Goal: Task Accomplishment & Management: Use online tool/utility

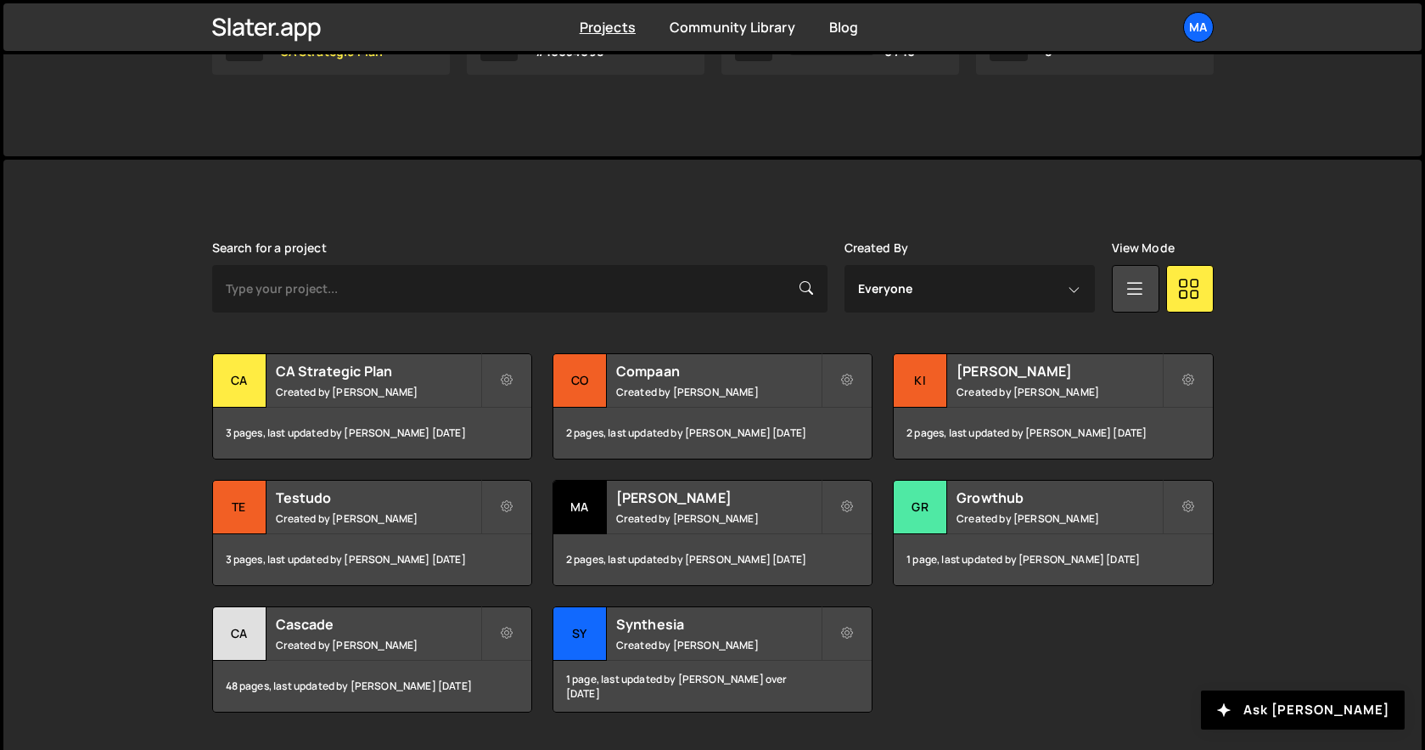
scroll to position [377, 0]
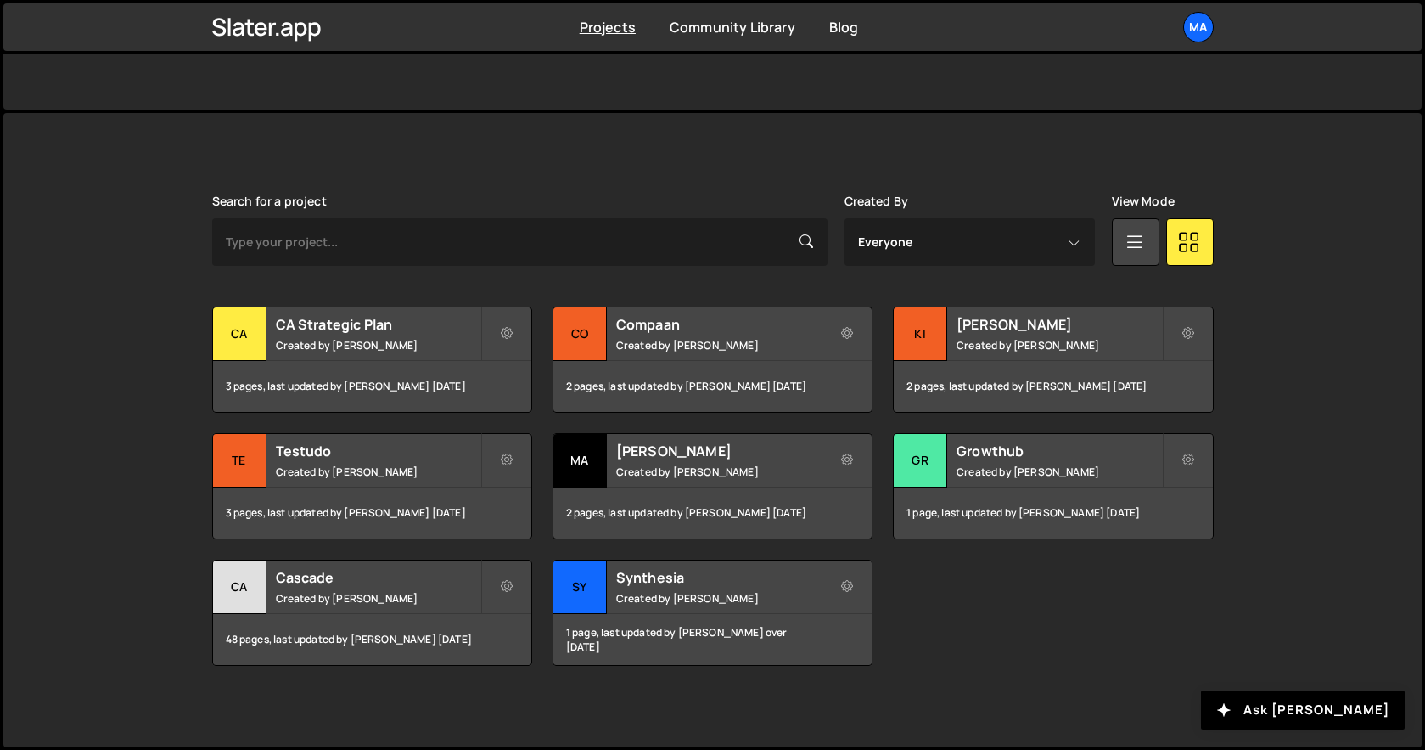
click at [328, 293] on div "Search for a project Created By Everyone [PERSON_NAME] View Mode Transfer Proje…" at bounding box center [713, 429] width 1002 height 471
click at [328, 315] on h2 "CA Strategic Plan" at bounding box center [378, 324] width 205 height 19
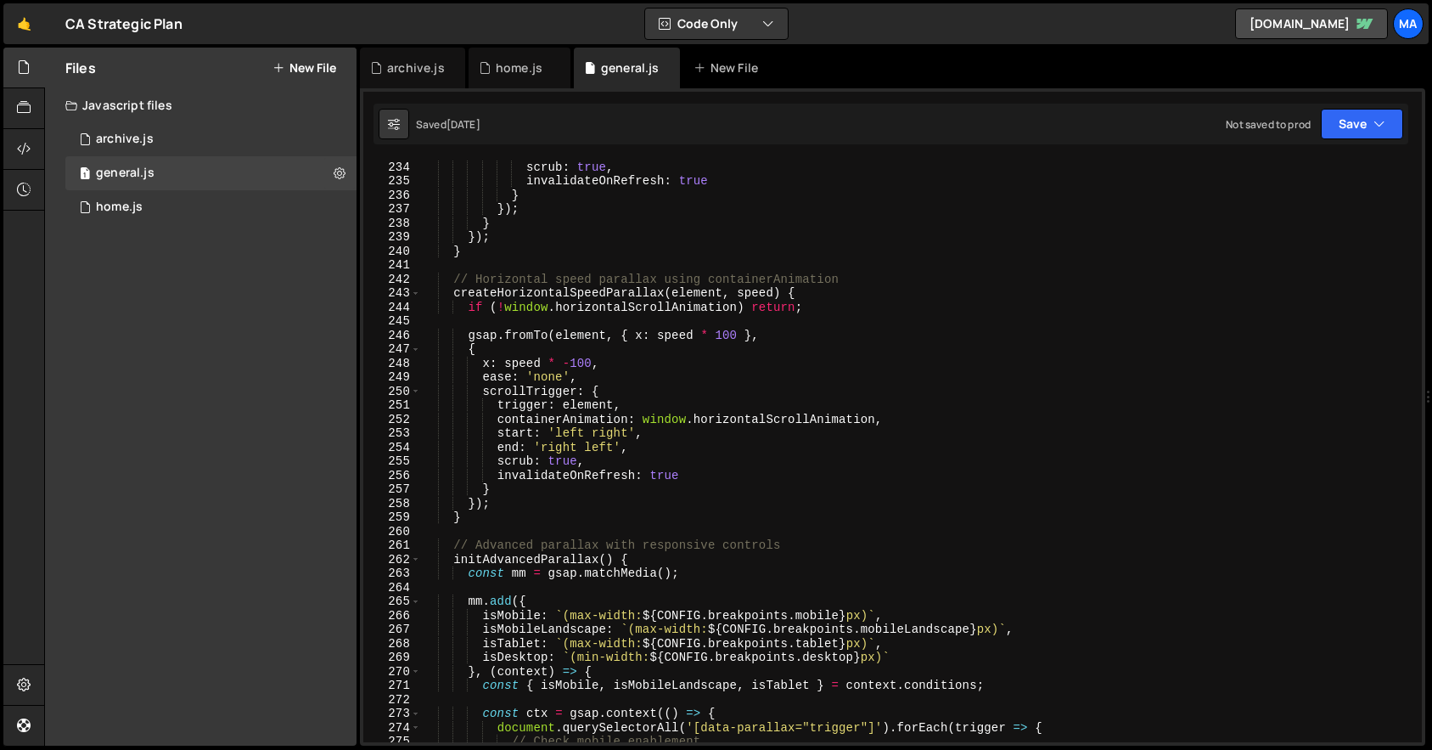
scroll to position [3262, 0]
click at [1027, 345] on div "end : 'bottom top' , scrub : true , invalidateOnRefresh : true } }) ; } }) ; } …" at bounding box center [918, 451] width 994 height 610
click at [816, 239] on div "end : 'bottom top' , scrub : true , invalidateOnRefresh : true } }) ; } }) ; } …" at bounding box center [918, 451] width 994 height 610
type textarea "})();"
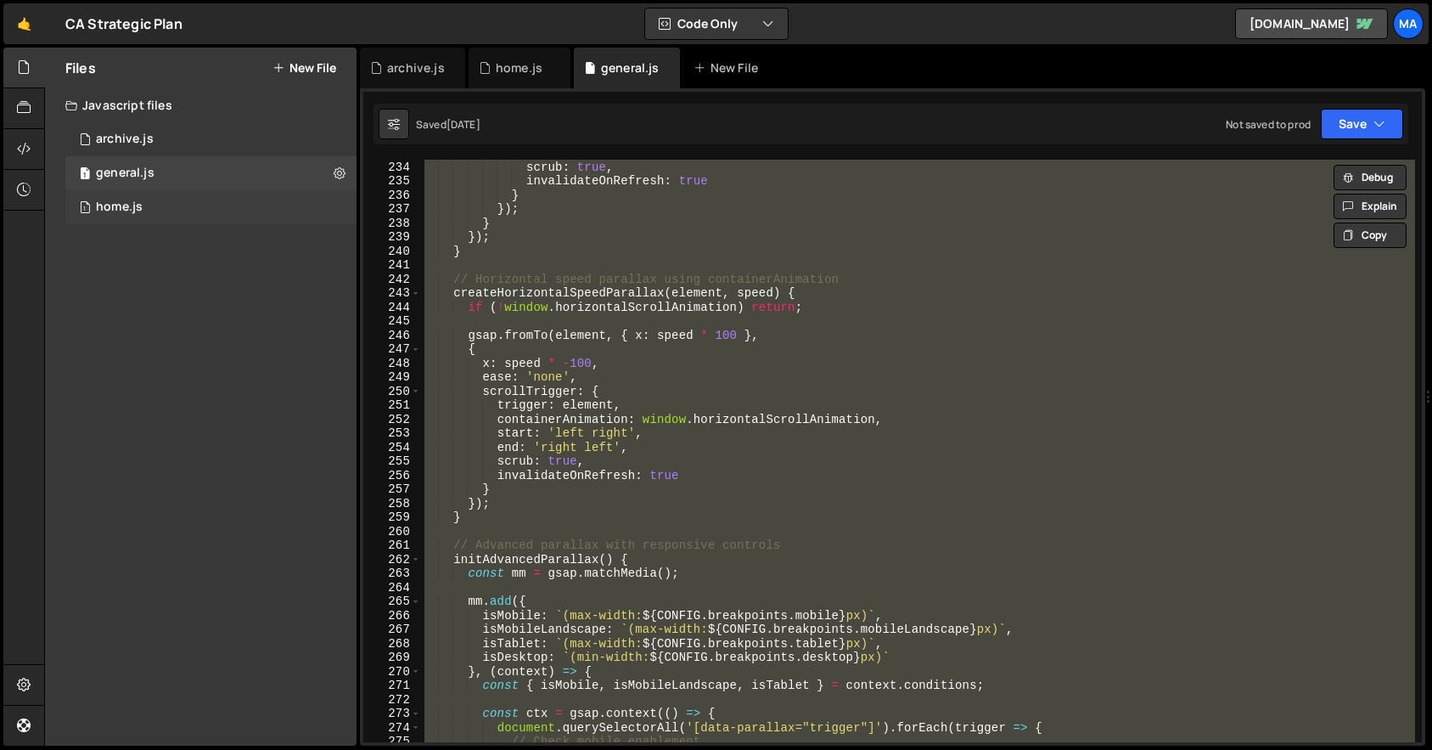
click at [137, 203] on div "home.js" at bounding box center [119, 206] width 47 height 15
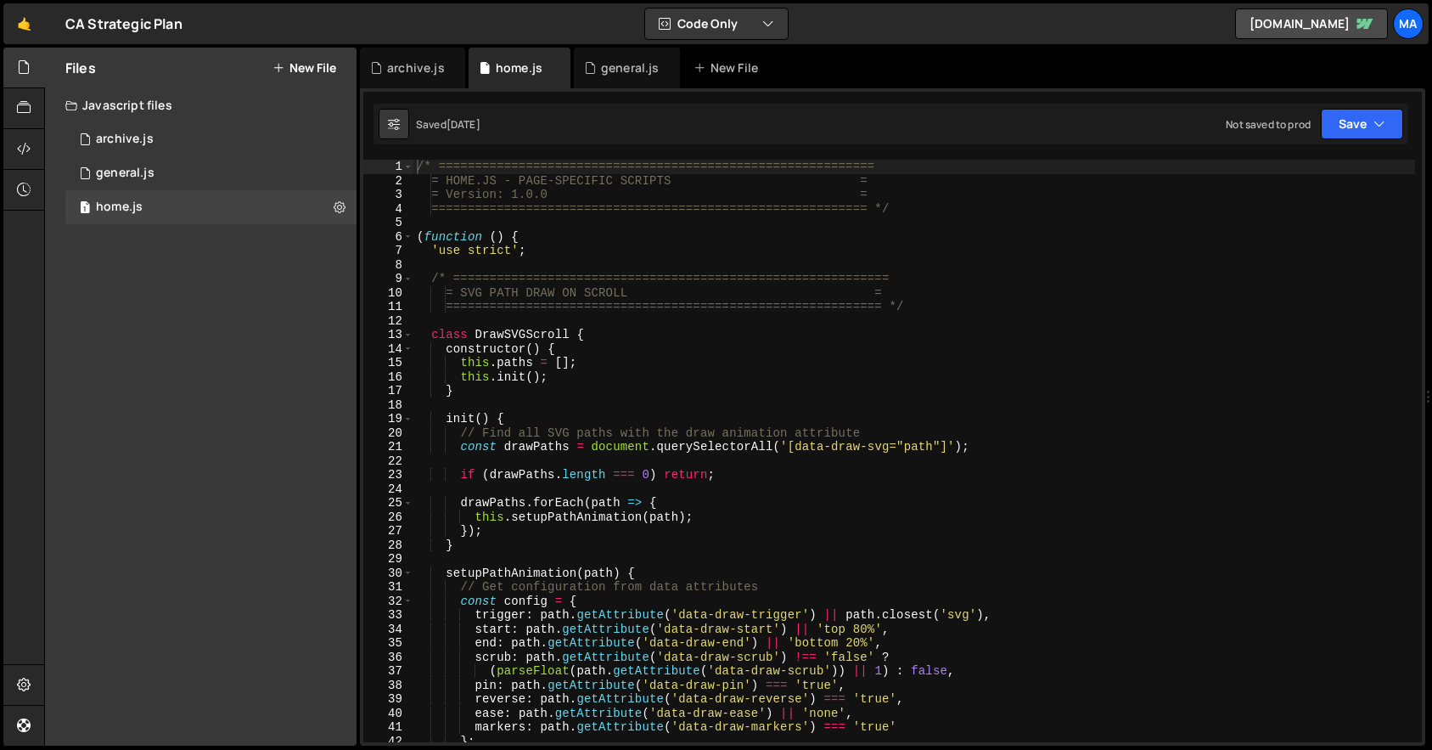
click at [635, 312] on div "/* ============================================================ = HOME.JS - PAG…" at bounding box center [914, 465] width 1002 height 610
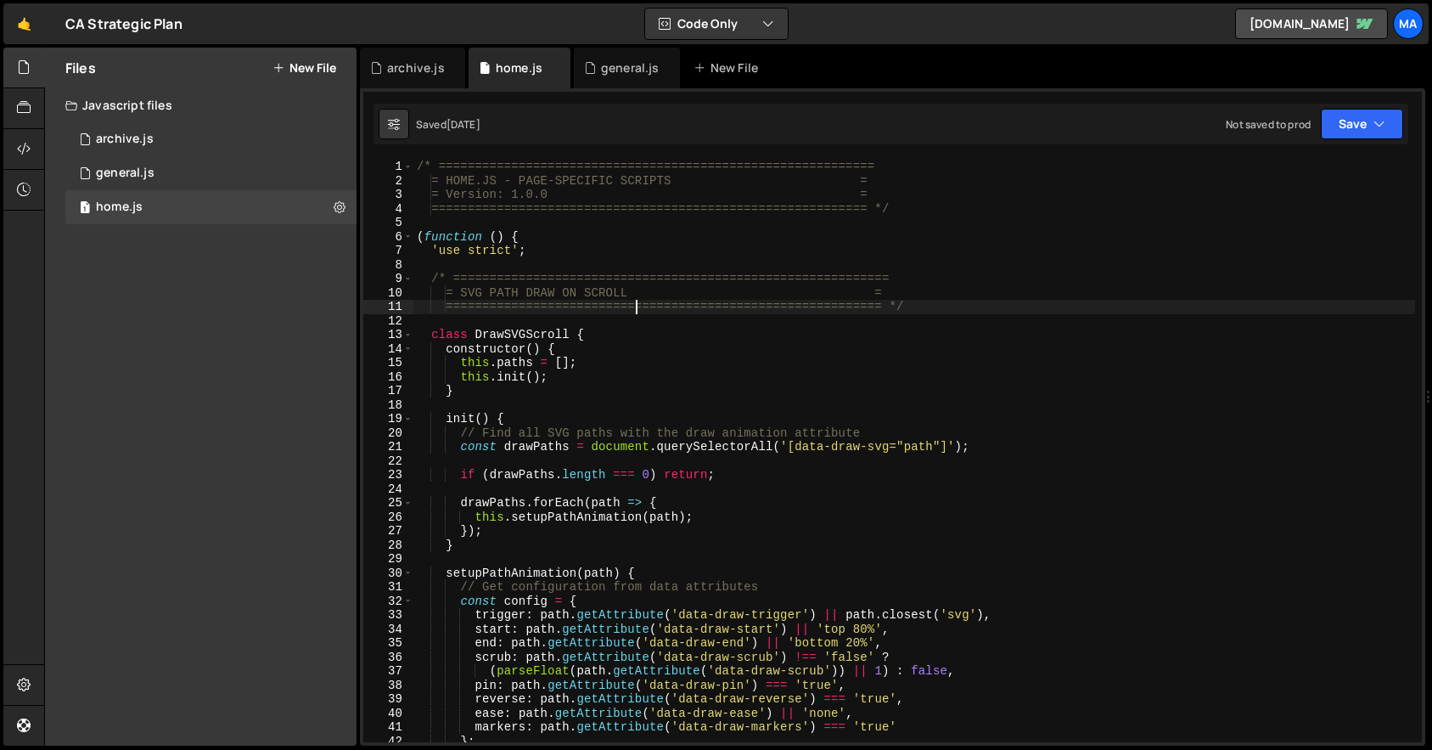
type textarea "})();"
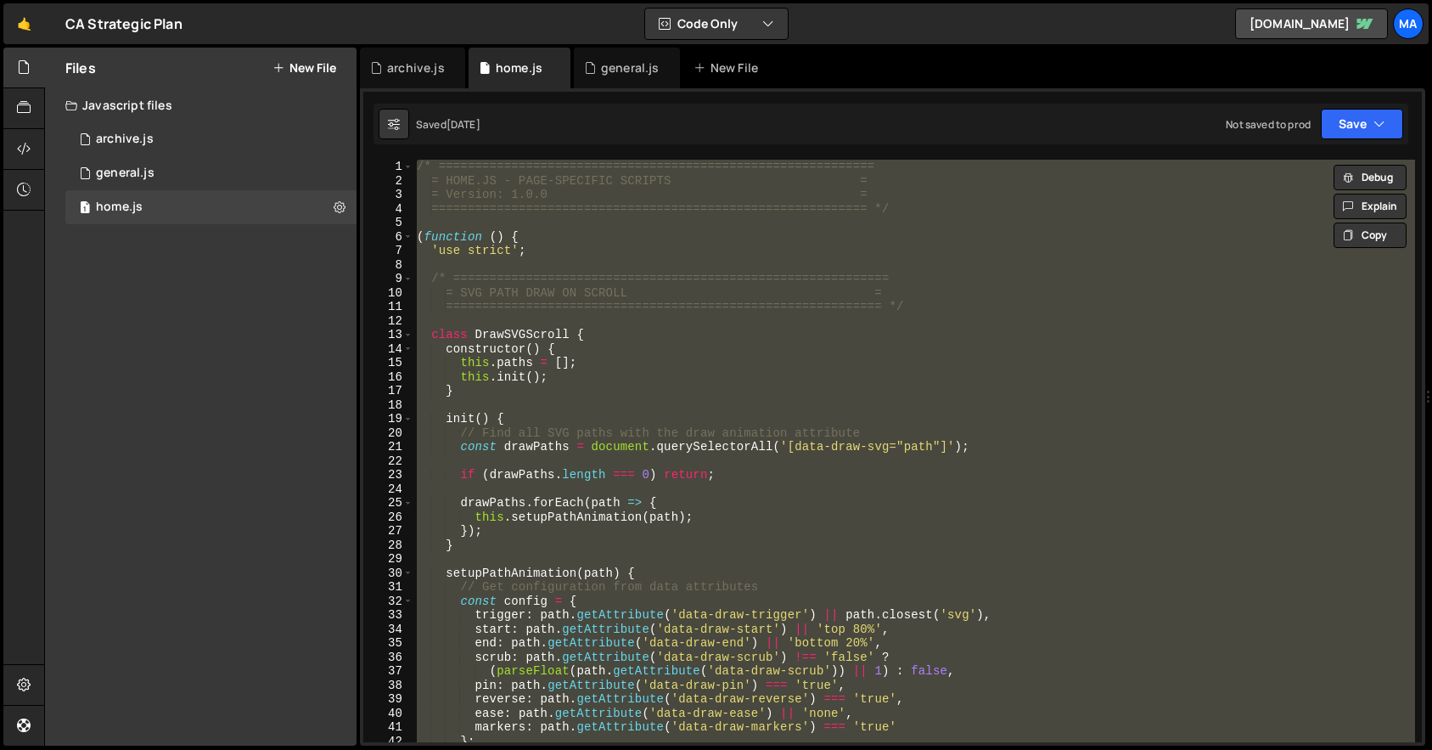
click at [582, 454] on div "/* ============================================================ = HOME.JS - PAG…" at bounding box center [914, 451] width 1002 height 582
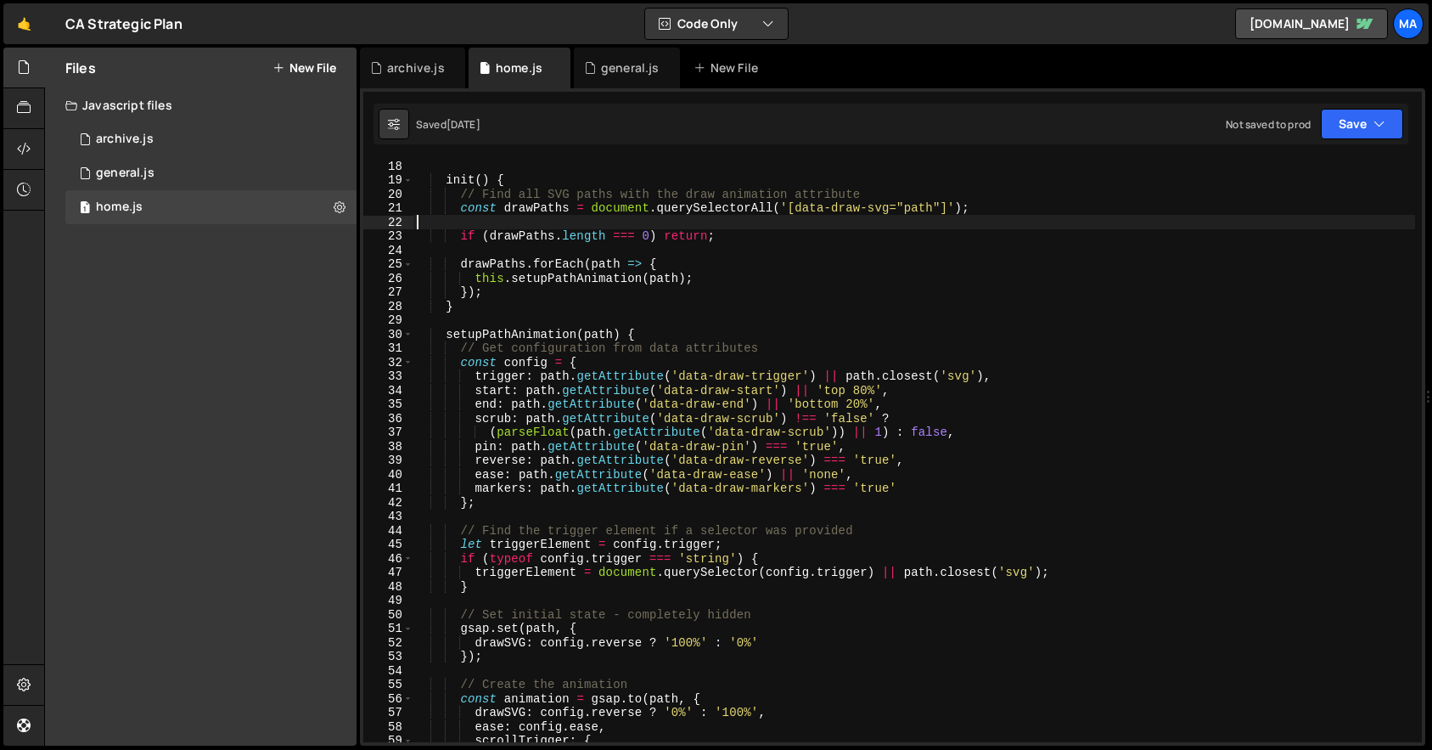
scroll to position [0, 0]
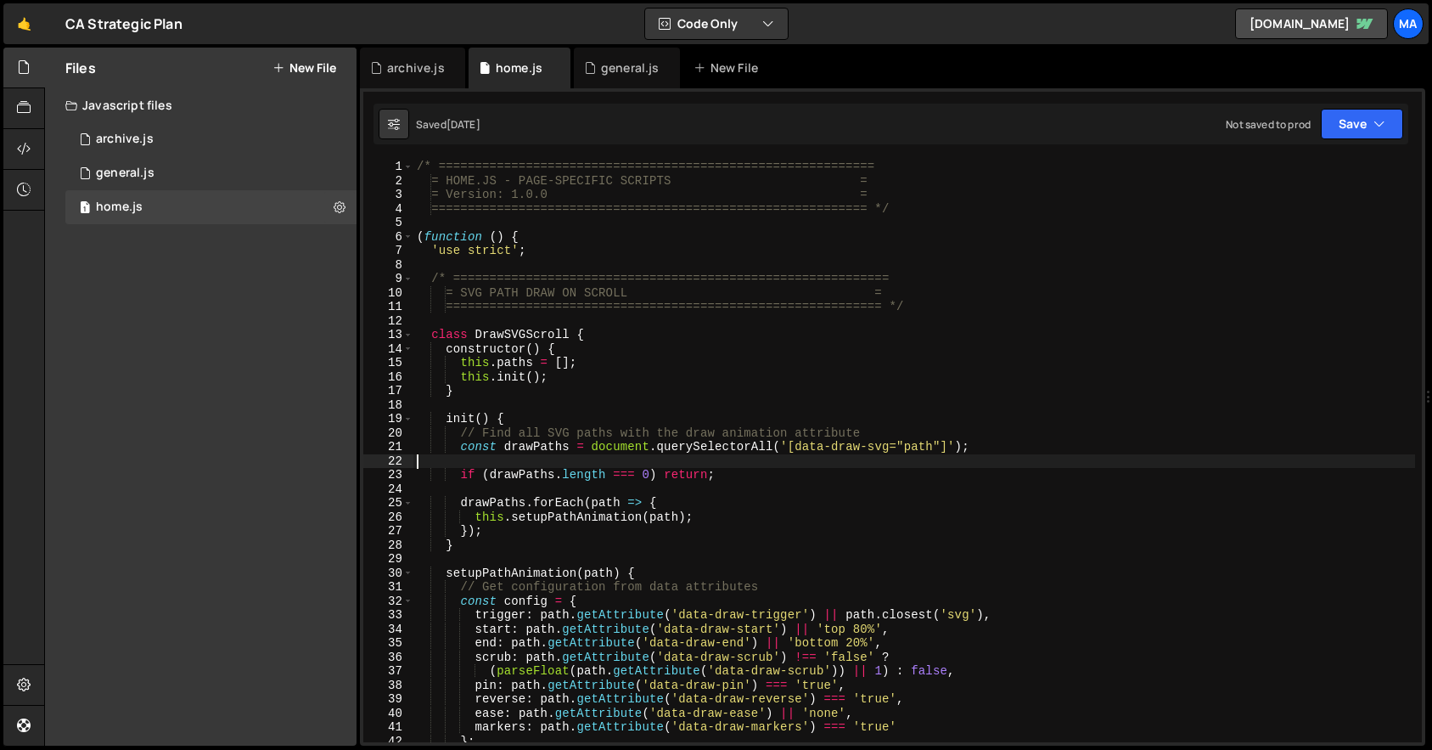
click at [951, 171] on div "/* ============================================================ = HOME.JS - PAG…" at bounding box center [914, 465] width 1002 height 610
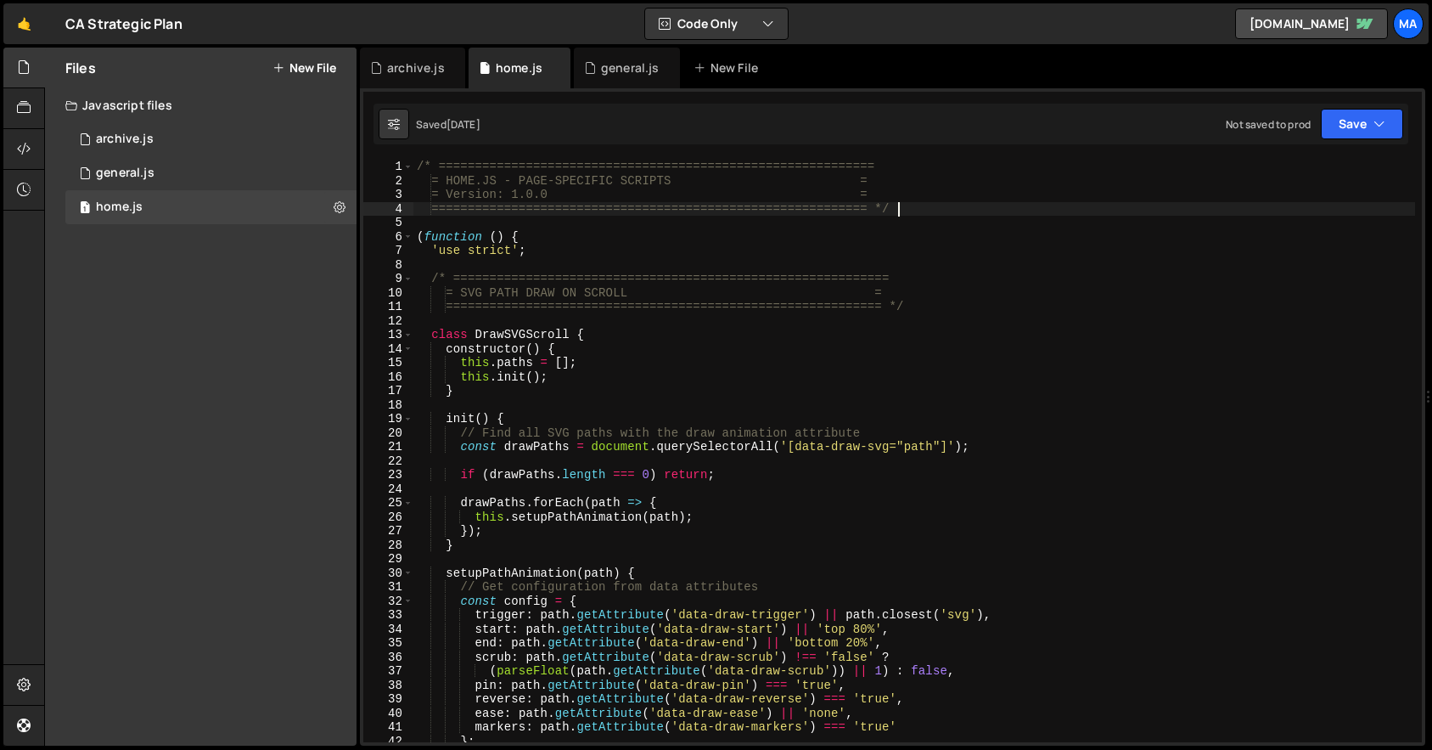
click at [958, 210] on div "/* ============================================================ = HOME.JS - PAG…" at bounding box center [914, 465] width 1002 height 610
type textarea "============================================================ */"
click at [957, 218] on div "/* ============================================================ = HOME.JS - PAG…" at bounding box center [914, 465] width 1002 height 610
click at [956, 242] on div "/* ============================================================ = HOME.JS - PAG…" at bounding box center [914, 465] width 1002 height 610
type textarea "(function () {"
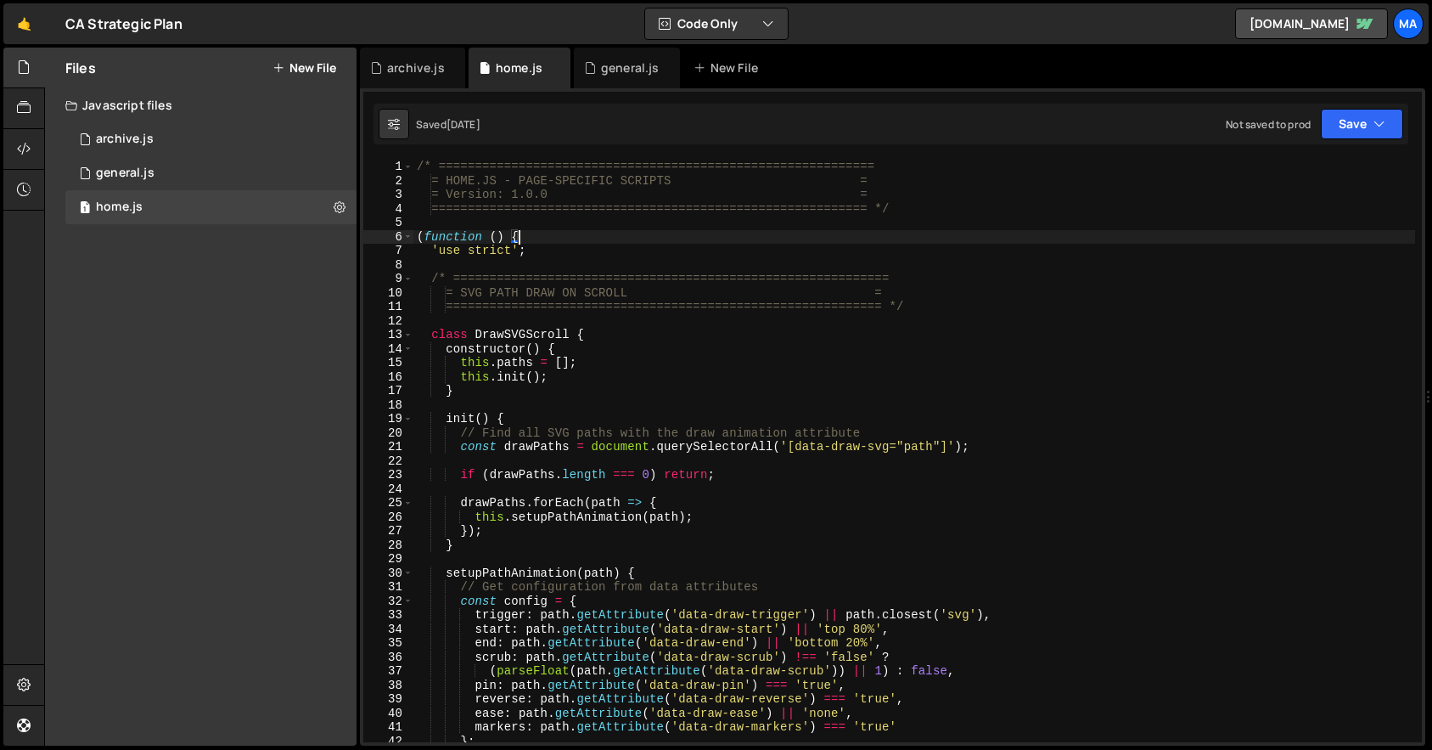
click at [959, 219] on div "/* ============================================================ = HOME.JS - PAG…" at bounding box center [914, 465] width 1002 height 610
click at [819, 313] on div "/* ============================================================ = HOME.JS - PAG…" at bounding box center [914, 465] width 1002 height 610
type textarea "============================================================ */"
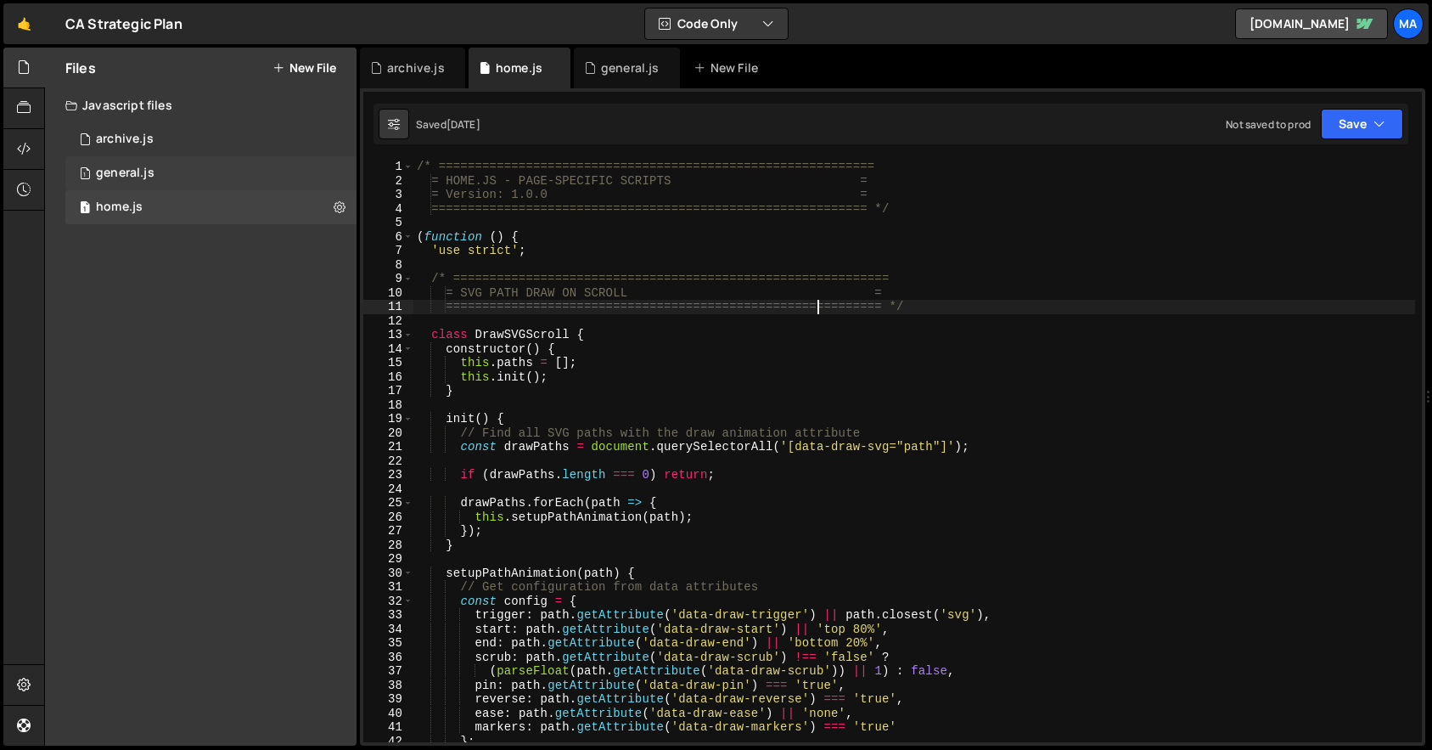
click at [176, 178] on div "1 general.js 0" at bounding box center [210, 173] width 291 height 34
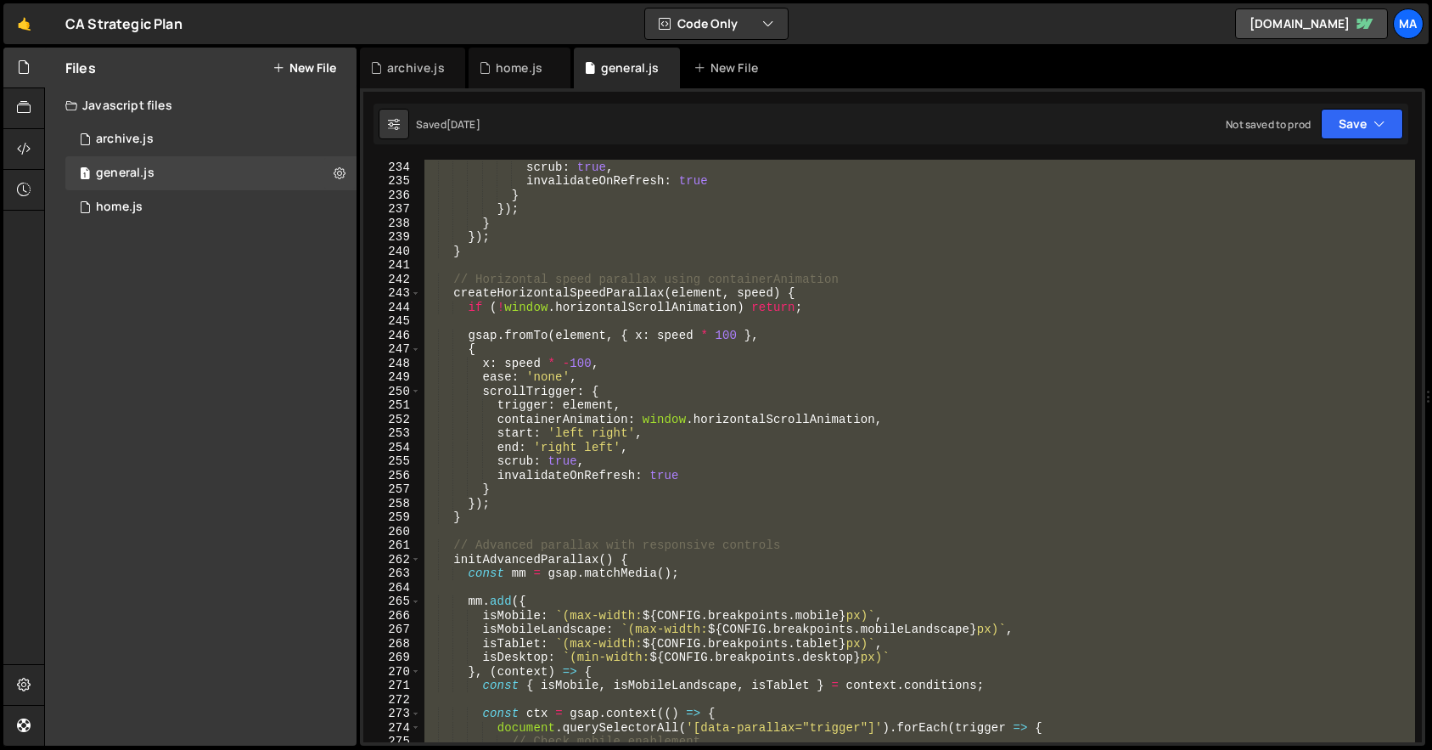
type textarea "gsap.fromTo(element, { x: speed * 100 }, {"
click at [975, 343] on div "end : 'bottom top' , scrub : true , invalidateOnRefresh : true } }) ; } }) ; } …" at bounding box center [918, 451] width 994 height 610
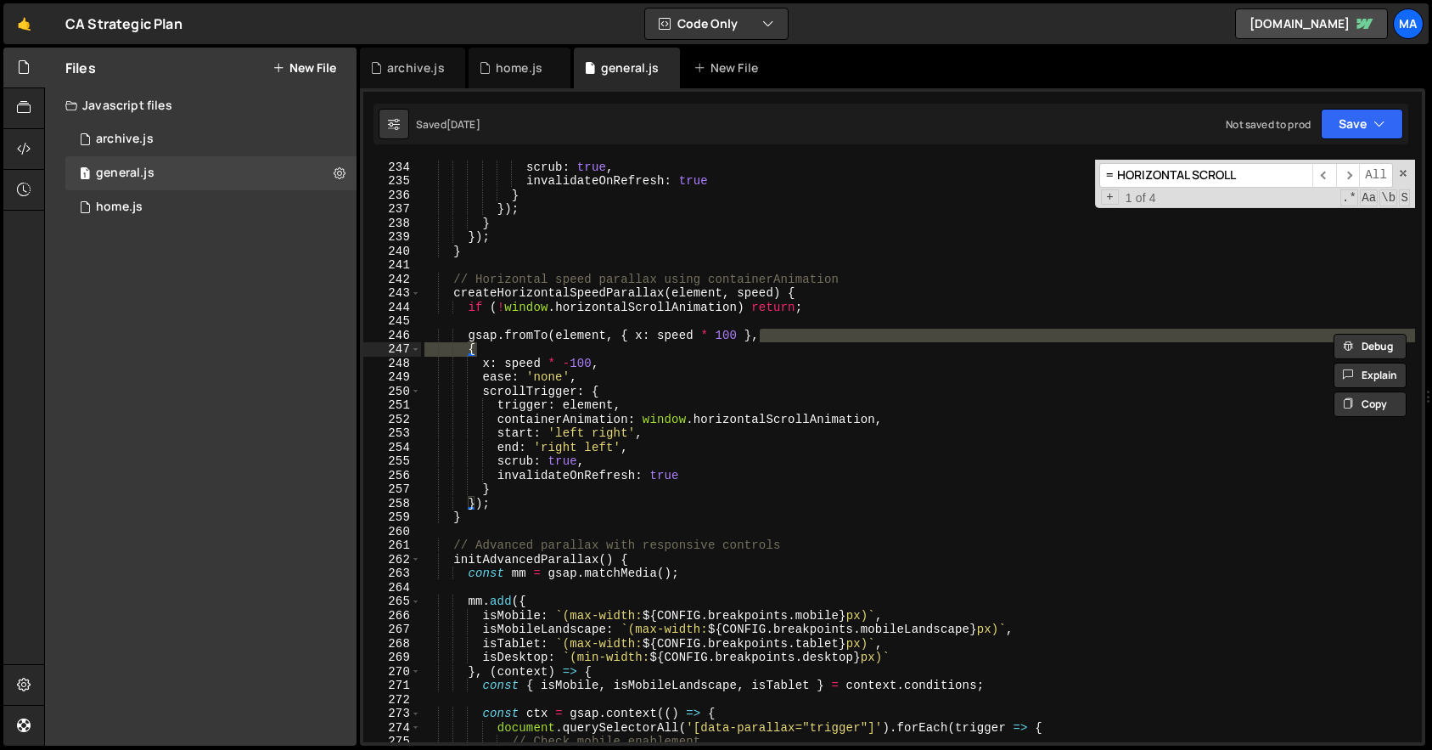
scroll to position [1319, 0]
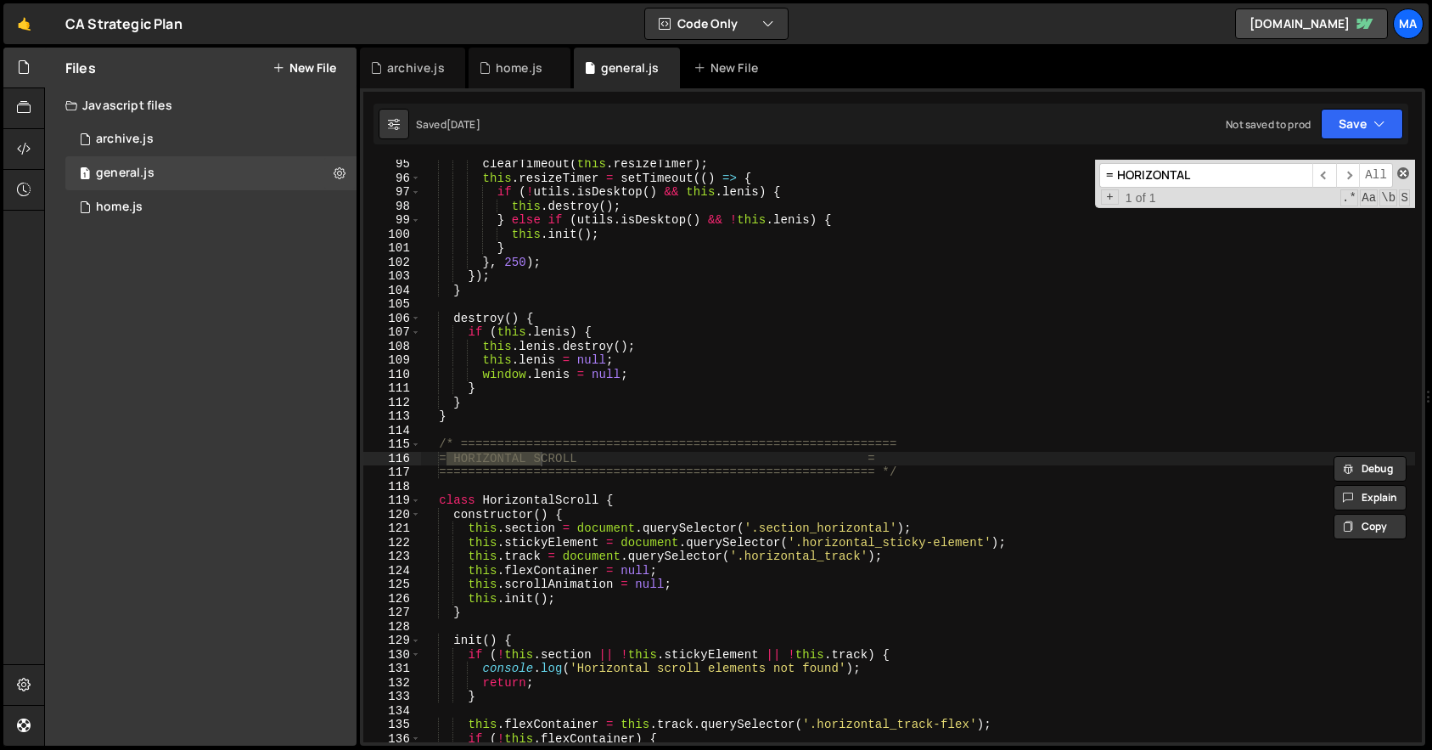
type input "= HORIZONTAL"
click at [1401, 173] on span at bounding box center [1403, 173] width 12 height 12
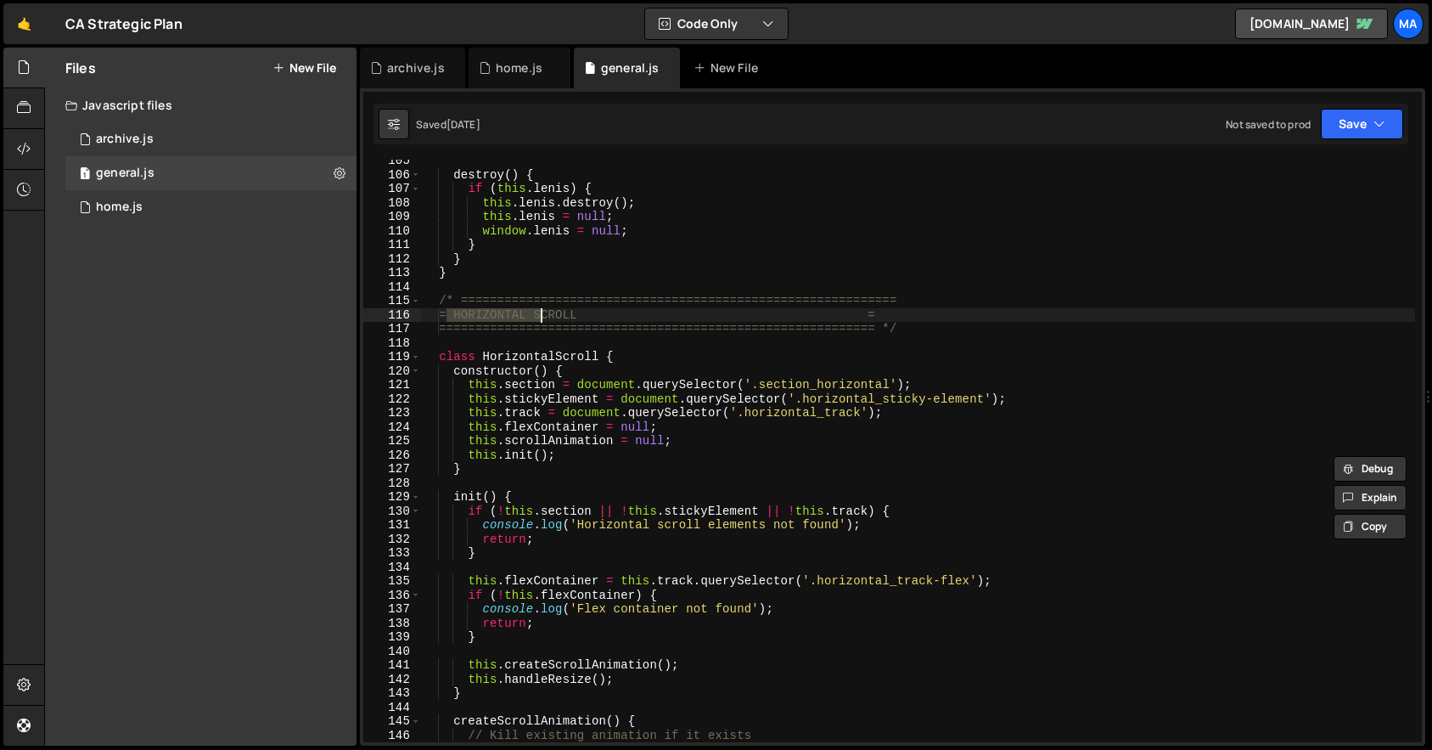
scroll to position [1502, 0]
click at [908, 418] on div "destroy ( ) { if ( this . lenis ) { this . lenis . destroy ( ) ; this . lenis =…" at bounding box center [918, 459] width 994 height 610
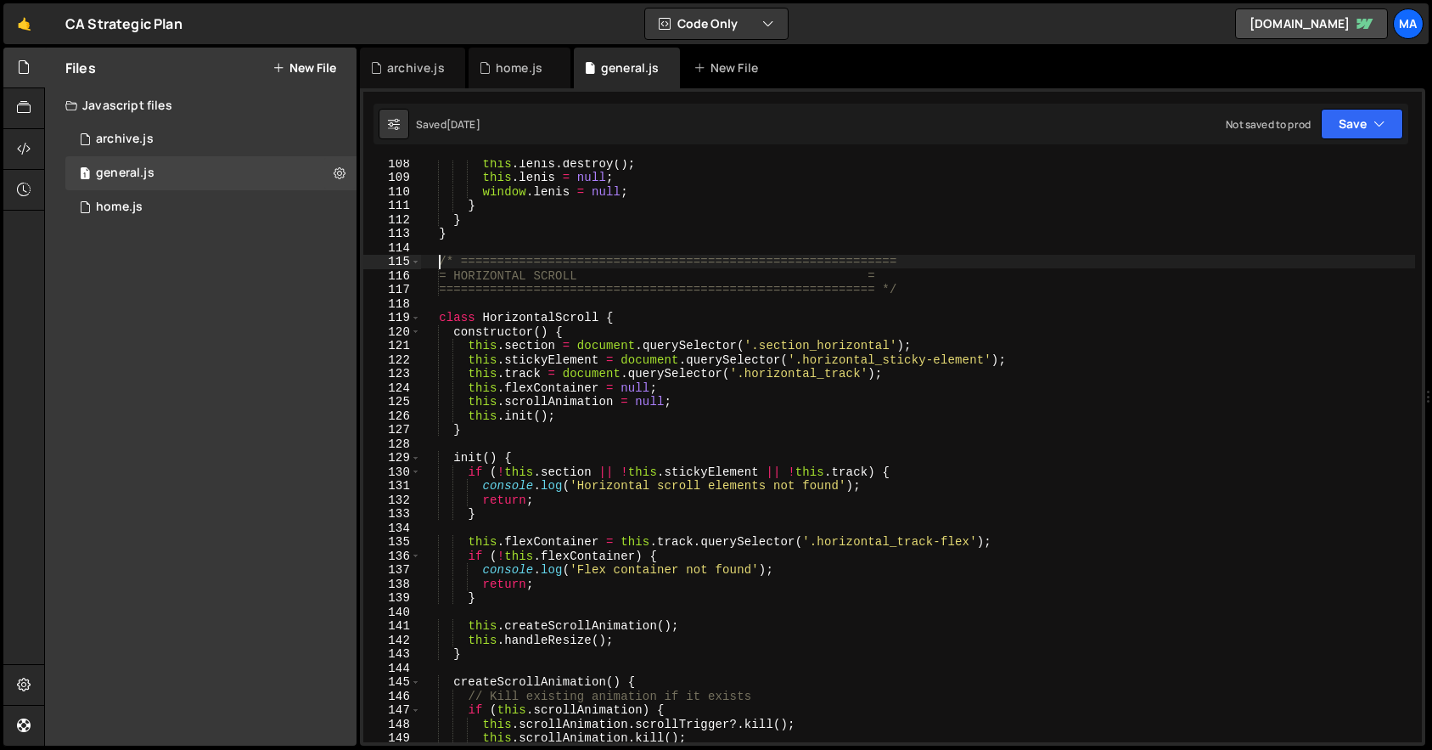
drag, startPoint x: 440, startPoint y: 261, endPoint x: 800, endPoint y: 445, distance: 404.7
click at [767, 413] on div "this . lenis . destroy ( ) ; this . lenis = null ; window . lenis = null ; } } …" at bounding box center [918, 461] width 994 height 610
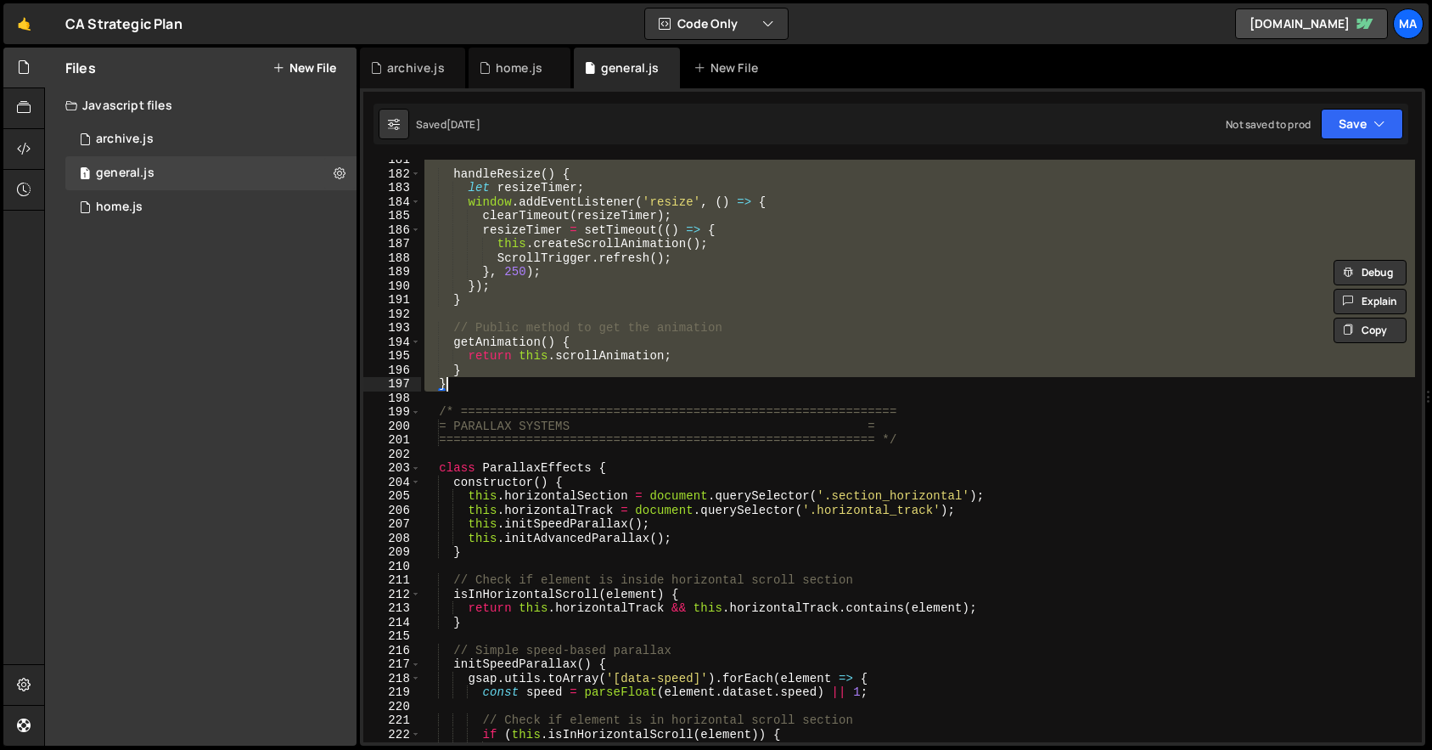
click at [451, 385] on div "handleResize ( ) { let resizeTimer ; window . addEventListener ( 'resize' , ( )…" at bounding box center [918, 458] width 994 height 610
paste textarea
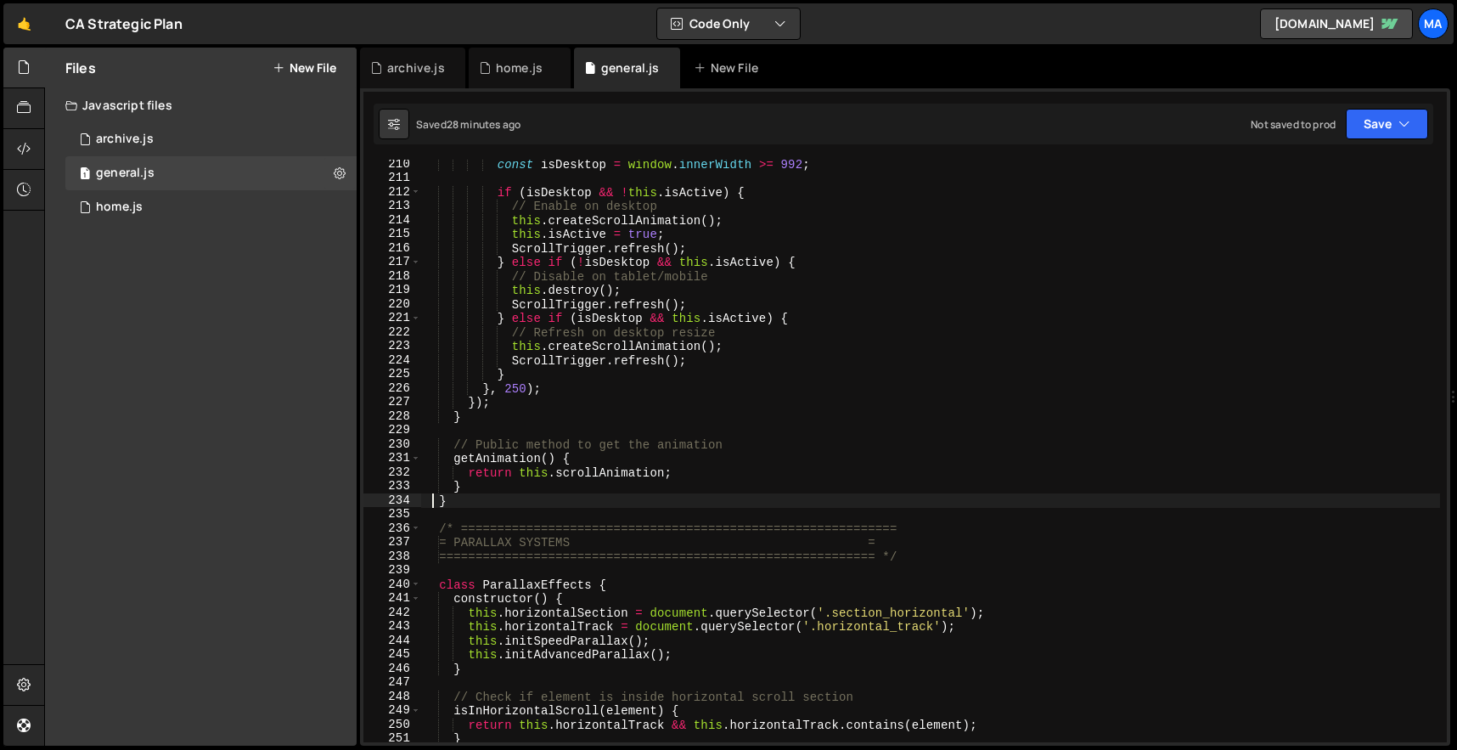
scroll to position [2962, 0]
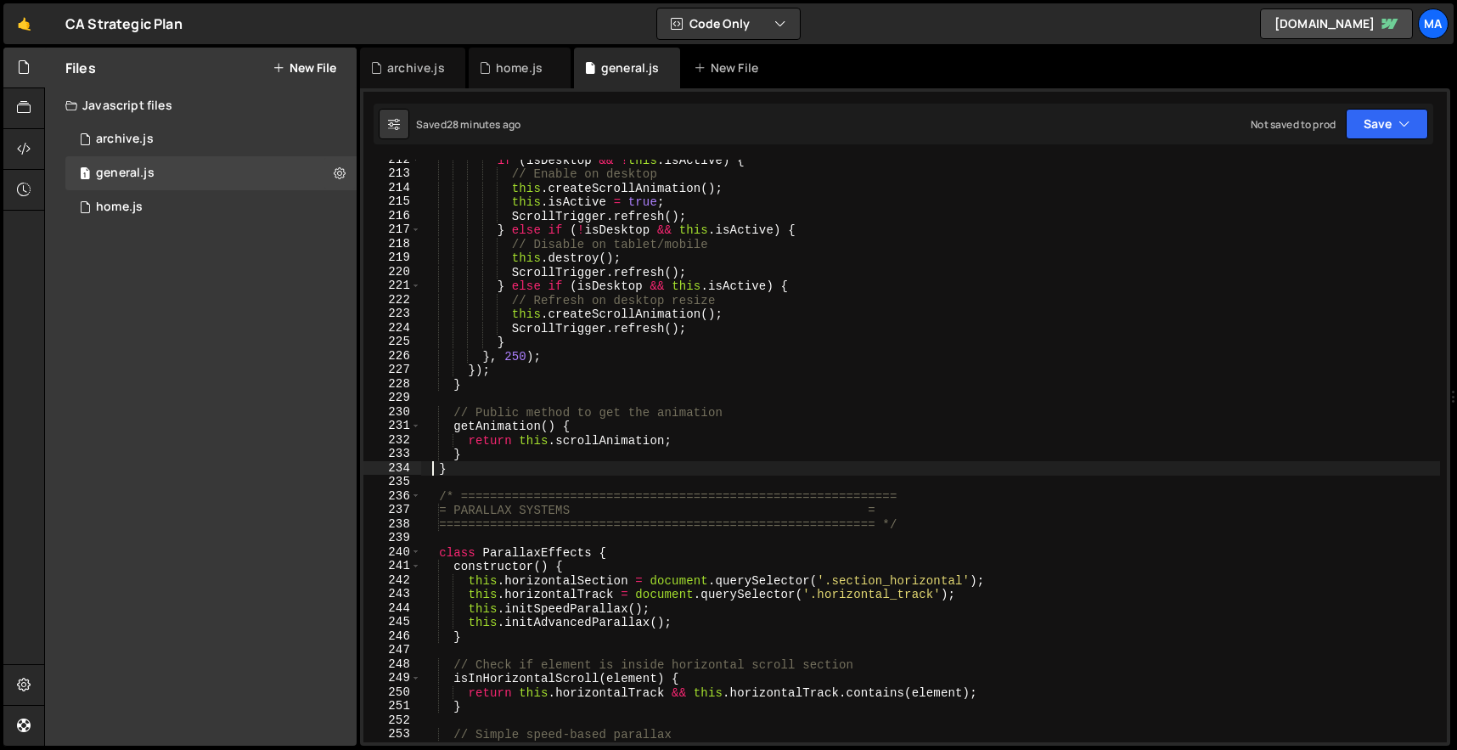
click at [618, 421] on div "if ( isDesktop && ! this . isActive ) { // Enable on desktop this . createScrol…" at bounding box center [930, 458] width 1019 height 610
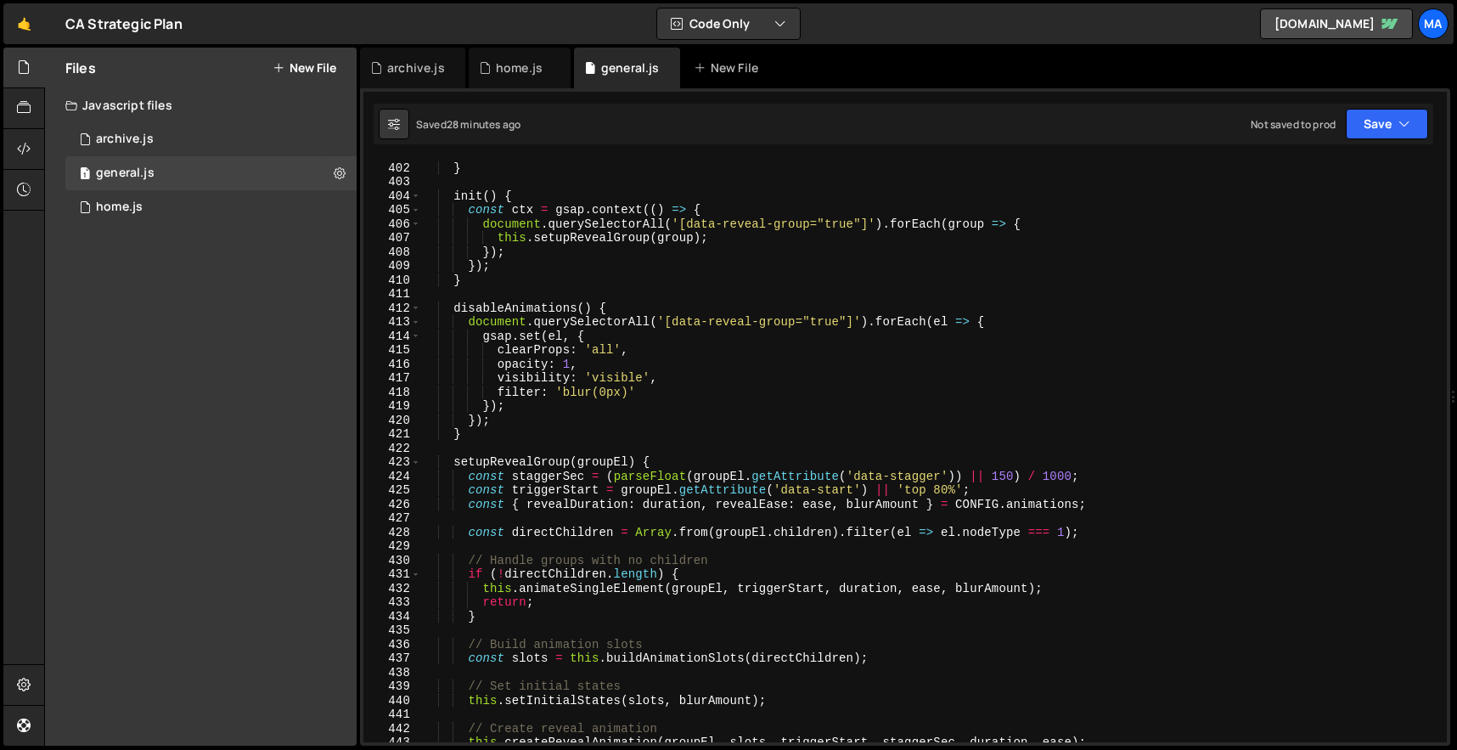
scroll to position [5206, 0]
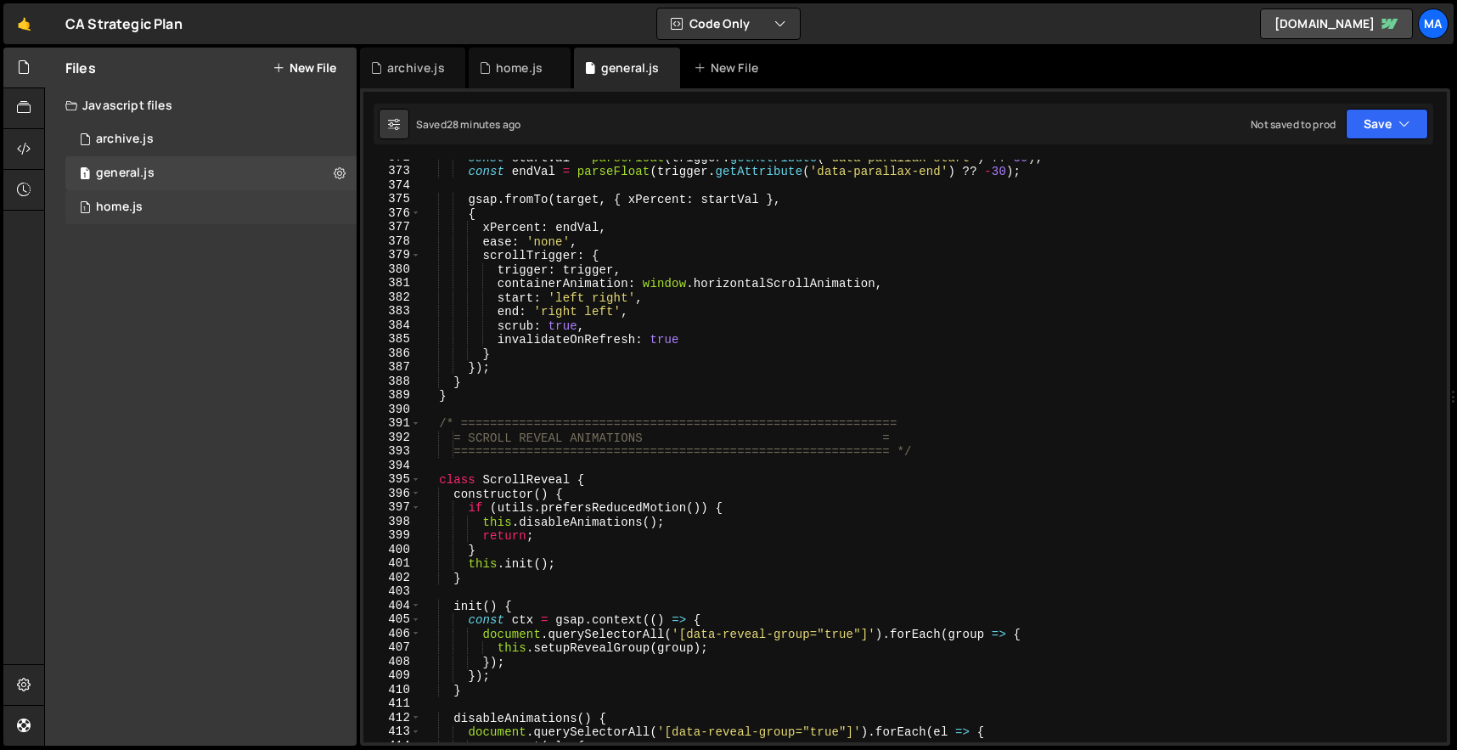
click at [165, 199] on div "1 home.js 0" at bounding box center [210, 207] width 291 height 34
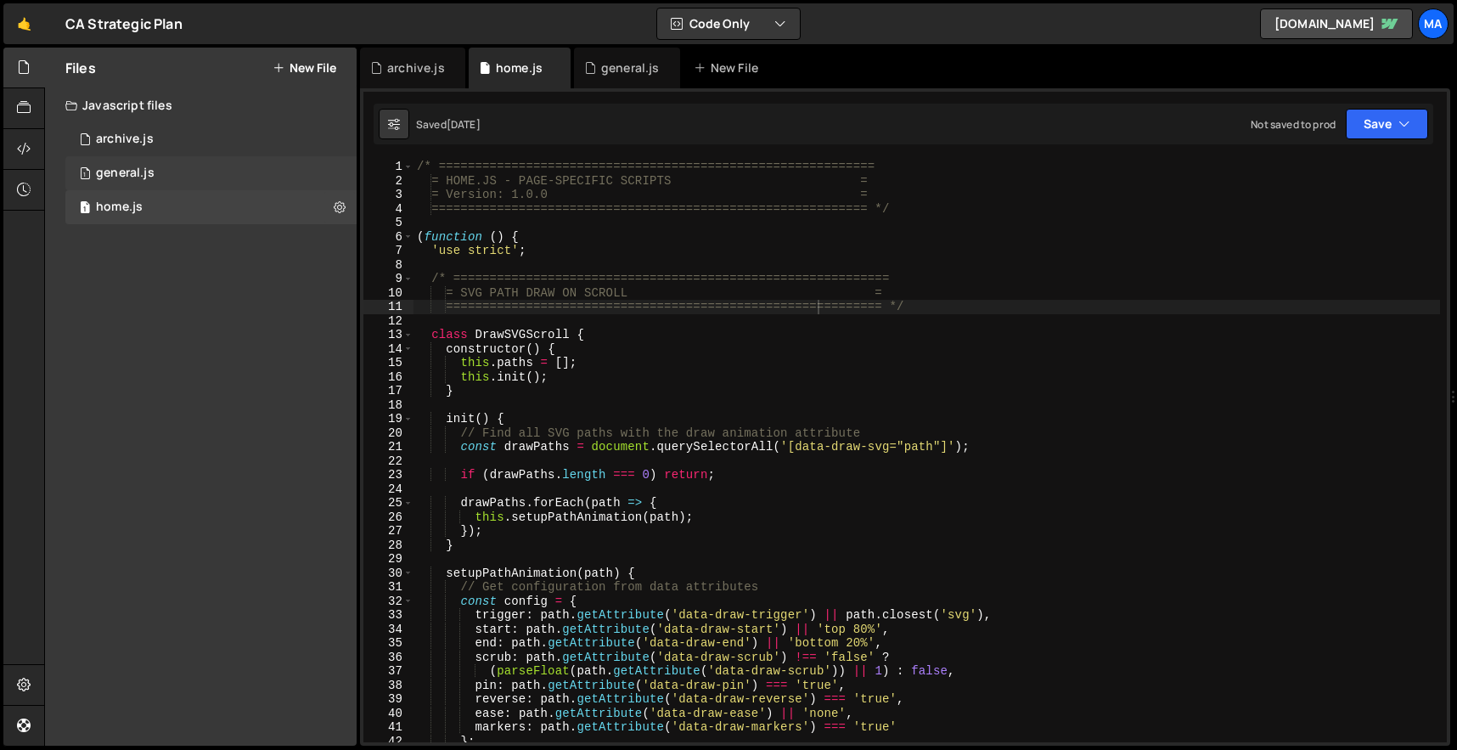
click at [194, 171] on div "1 general.js 0" at bounding box center [210, 173] width 291 height 34
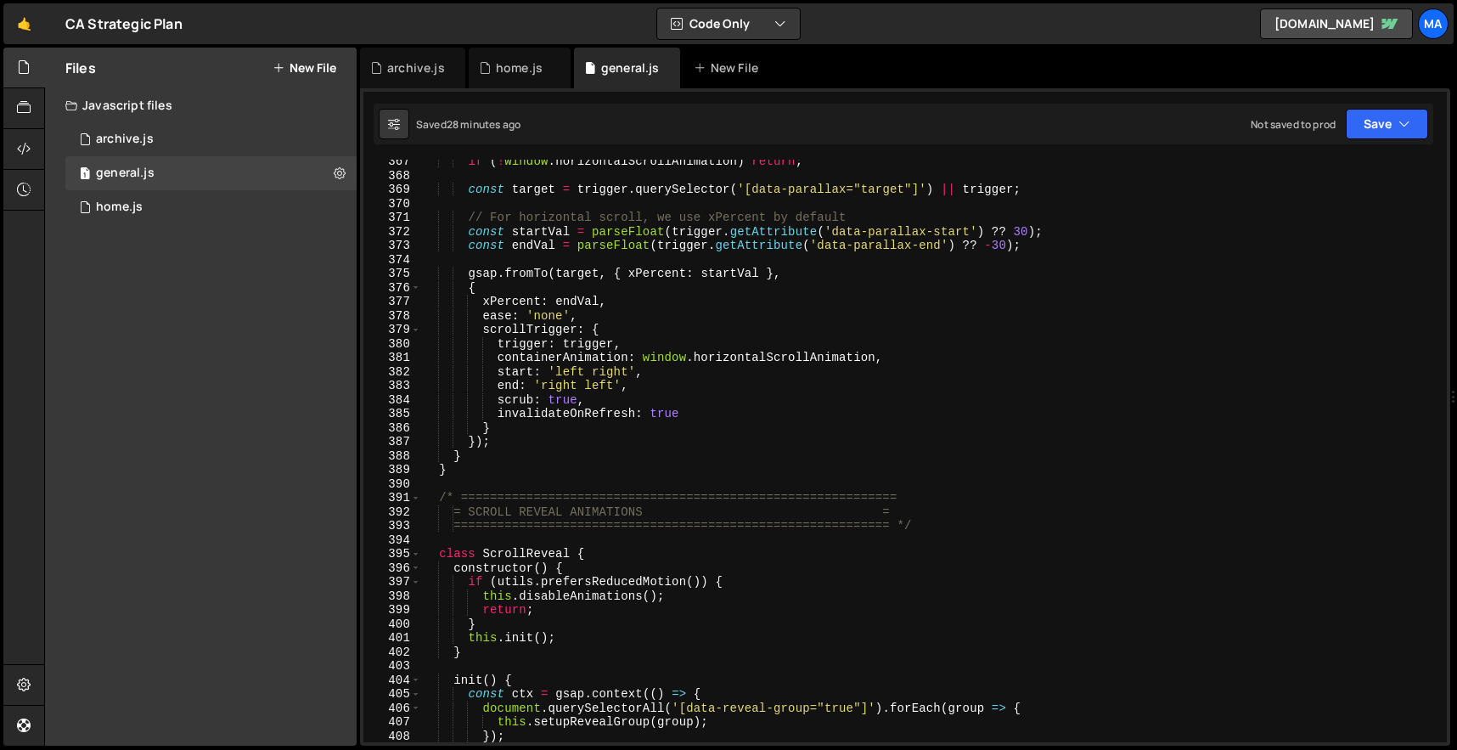
scroll to position [5300, 0]
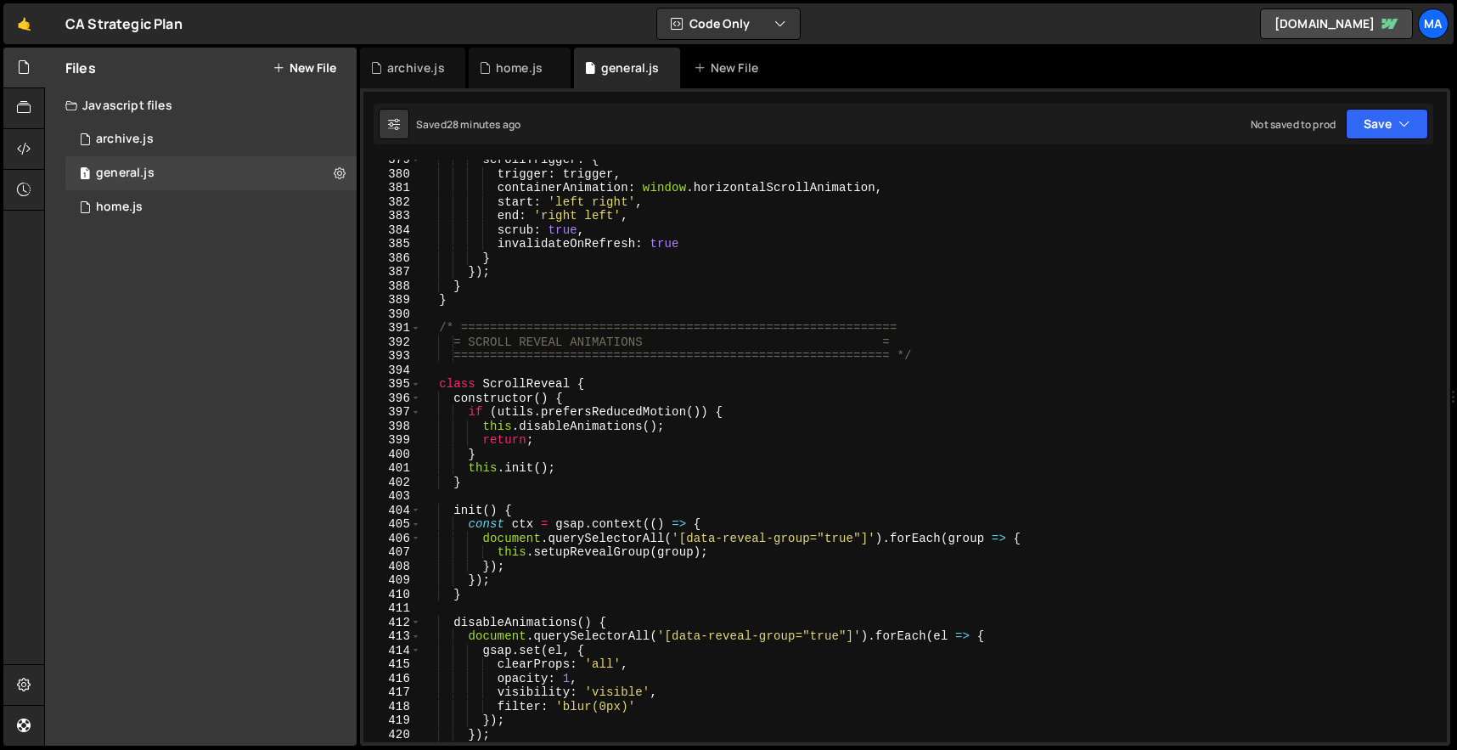
type textarea "= SCROLL REVEAL ANIMATIONS ="
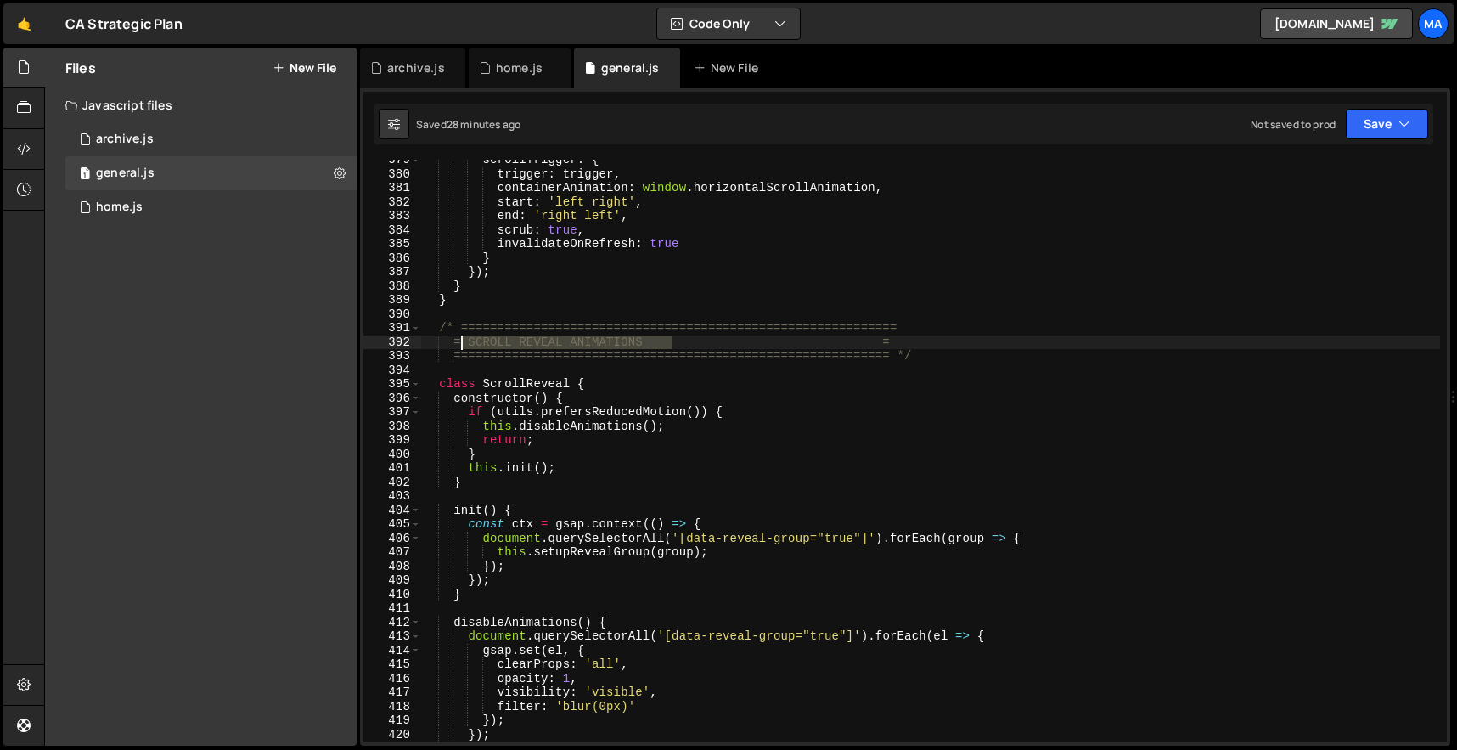
drag, startPoint x: 676, startPoint y: 337, endPoint x: 463, endPoint y: 337, distance: 213.1
click at [463, 337] on div "scrollTrigger : { trigger : trigger , containerAnimation : window . horizontalS…" at bounding box center [930, 458] width 1019 height 610
click at [199, 207] on div "1 home.js 0" at bounding box center [210, 207] width 291 height 34
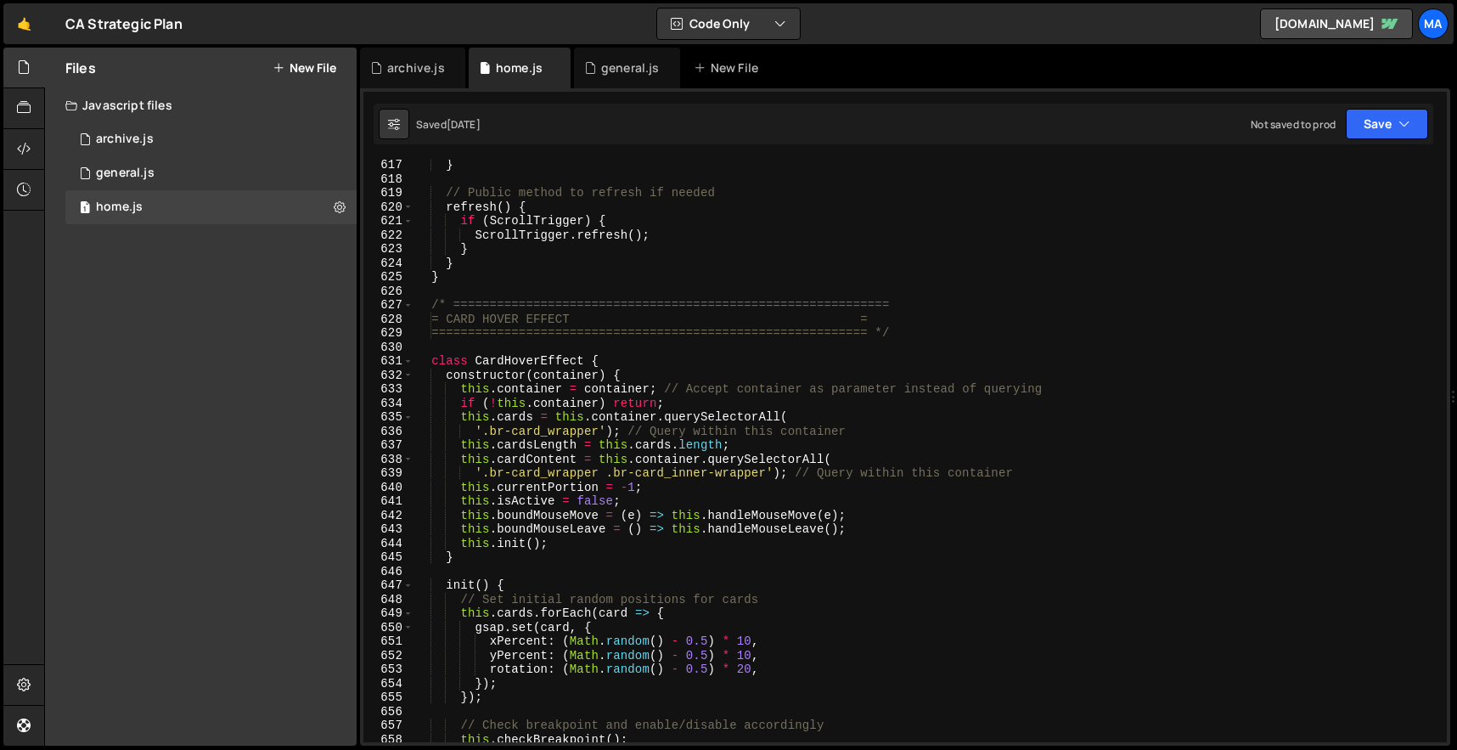
scroll to position [8633, 0]
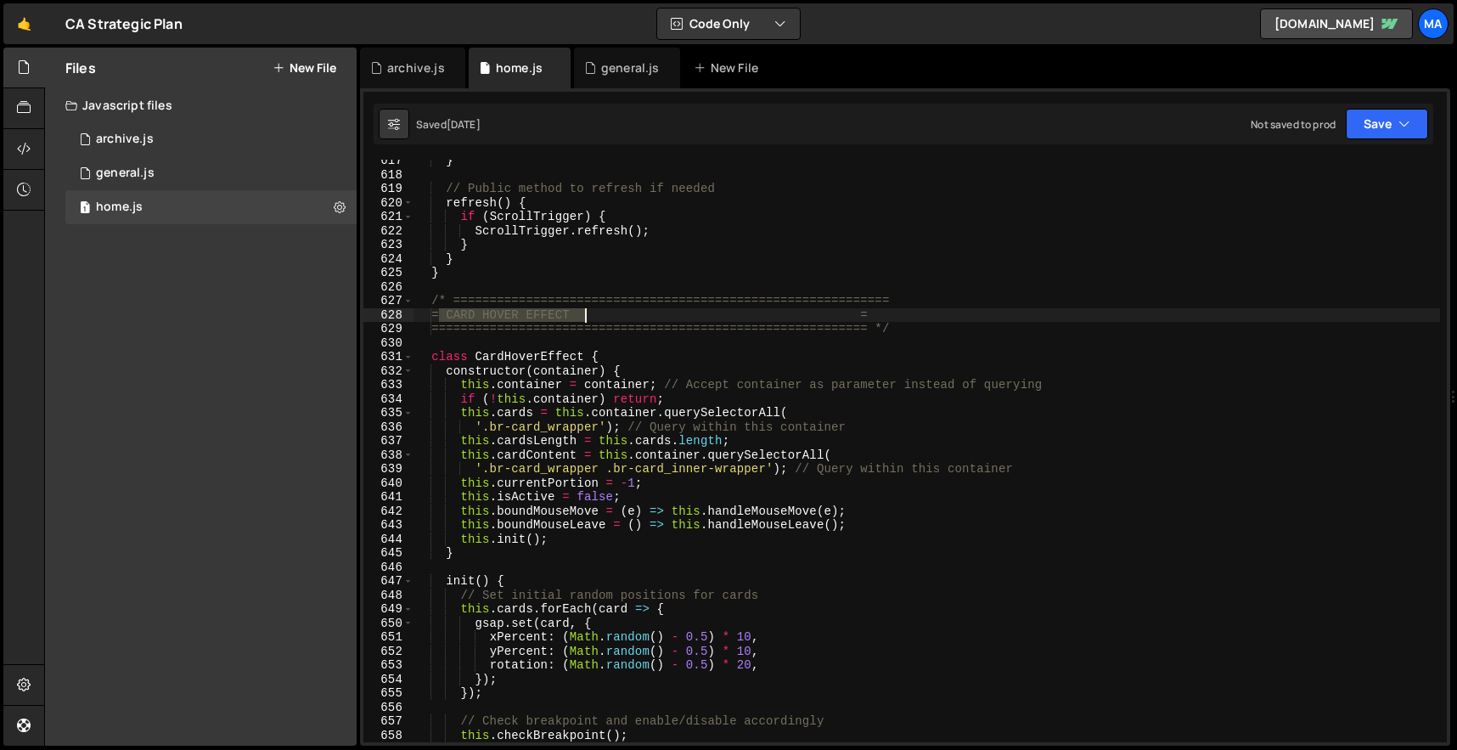
drag, startPoint x: 439, startPoint y: 315, endPoint x: 585, endPoint y: 315, distance: 146.0
click at [585, 315] on div "} // Public method to refresh if needed refresh ( ) { if ( ScrollTrigger ) { Sc…" at bounding box center [926, 459] width 1026 height 610
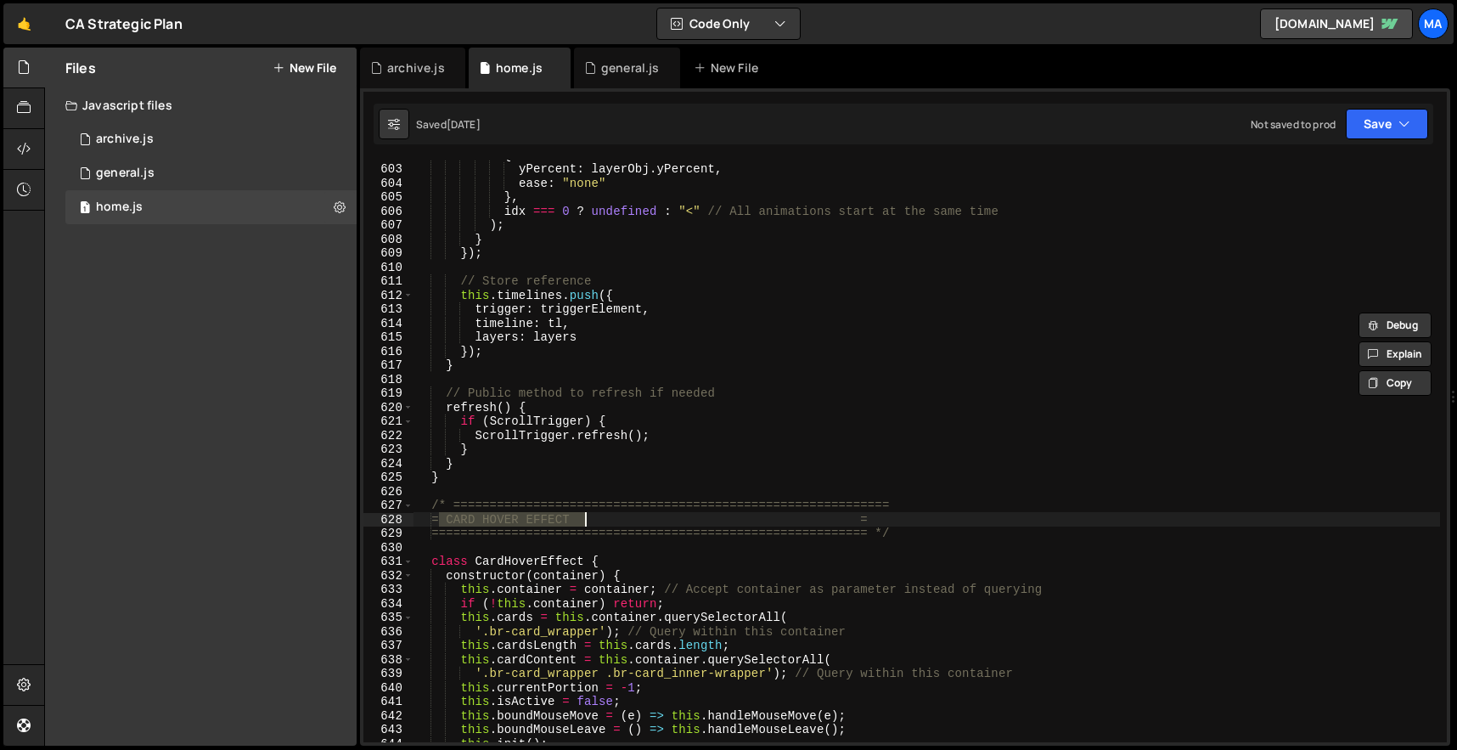
scroll to position [8429, 0]
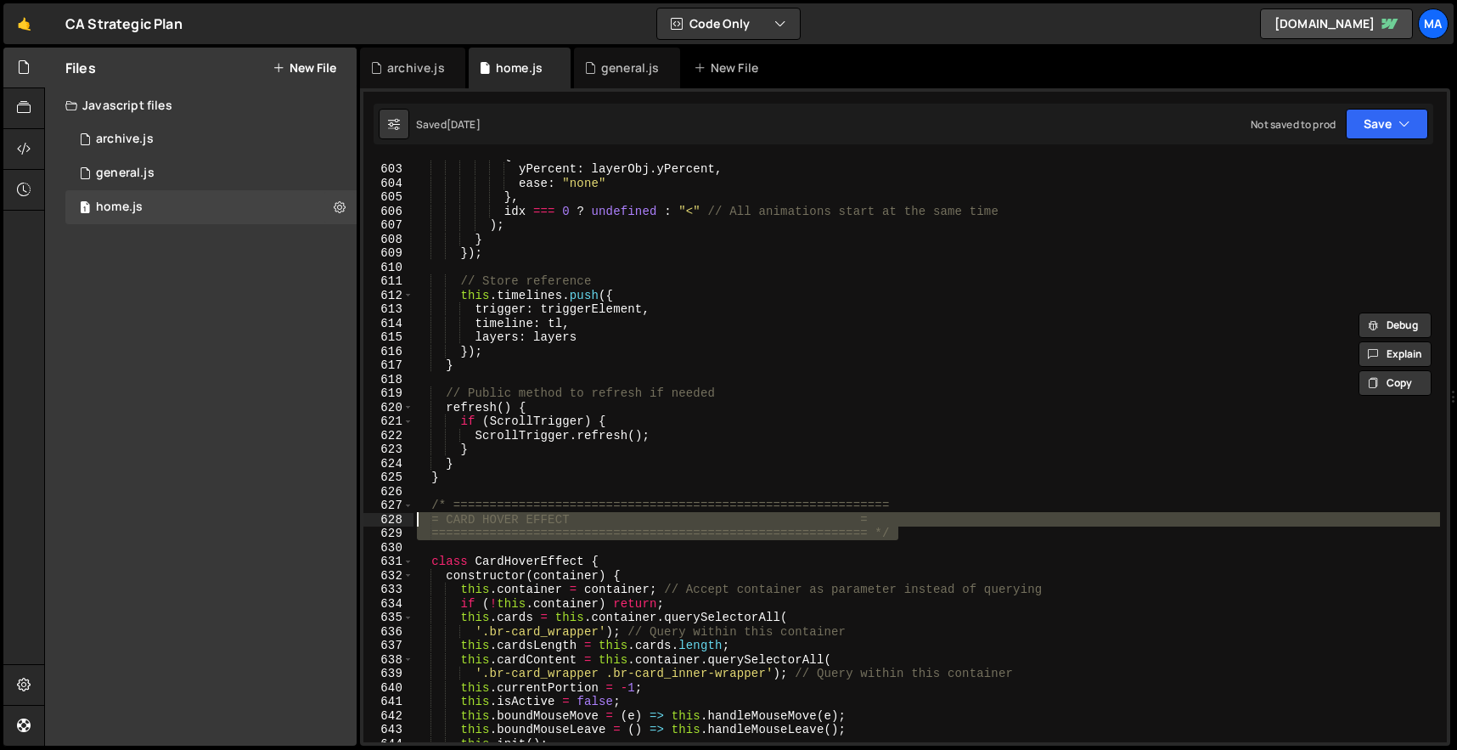
drag, startPoint x: 907, startPoint y: 540, endPoint x: 385, endPoint y: 504, distance: 523.2
click at [385, 504] on div "= CARD HOVER EFFECT = 602 603 604 605 606 607 608 609 610 611 612 613 614 615 6…" at bounding box center [904, 451] width 1083 height 582
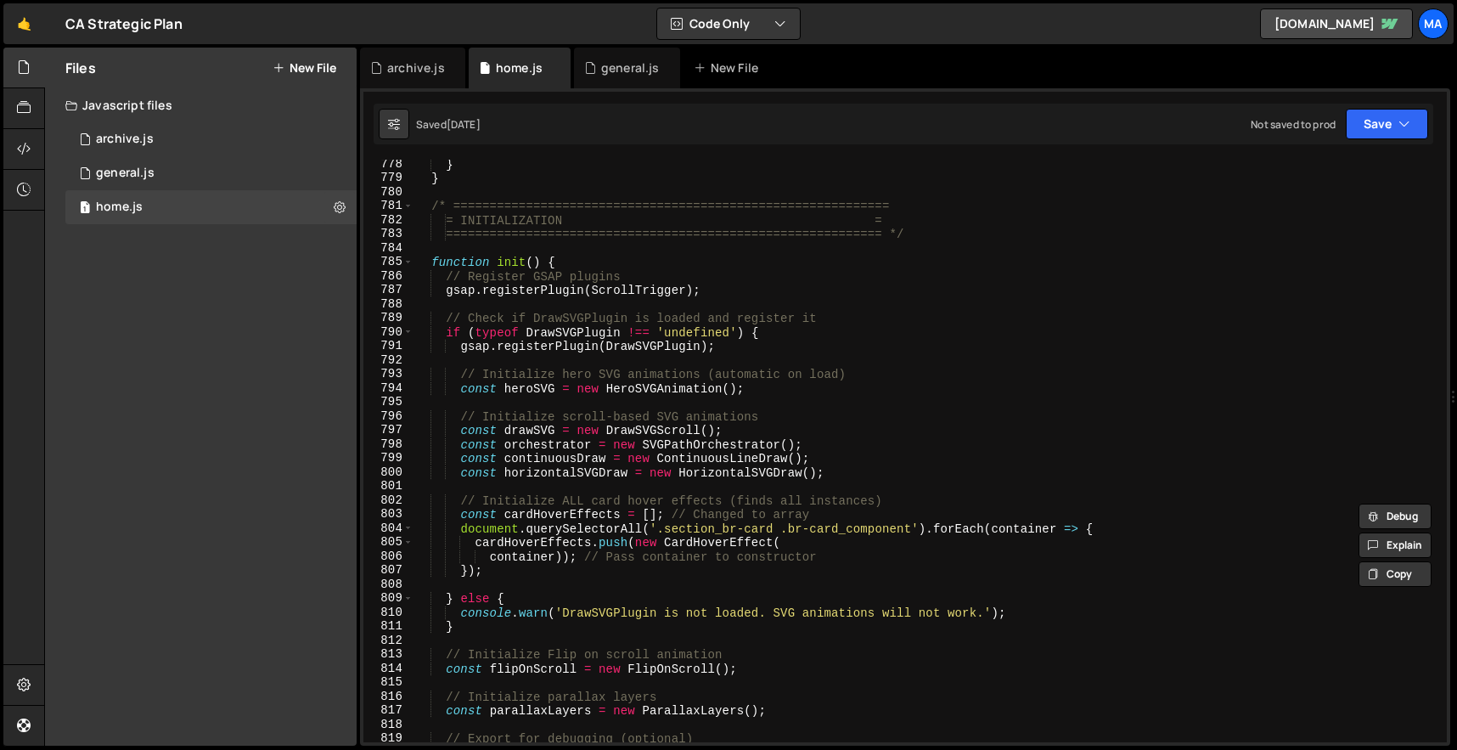
scroll to position [10722, 0]
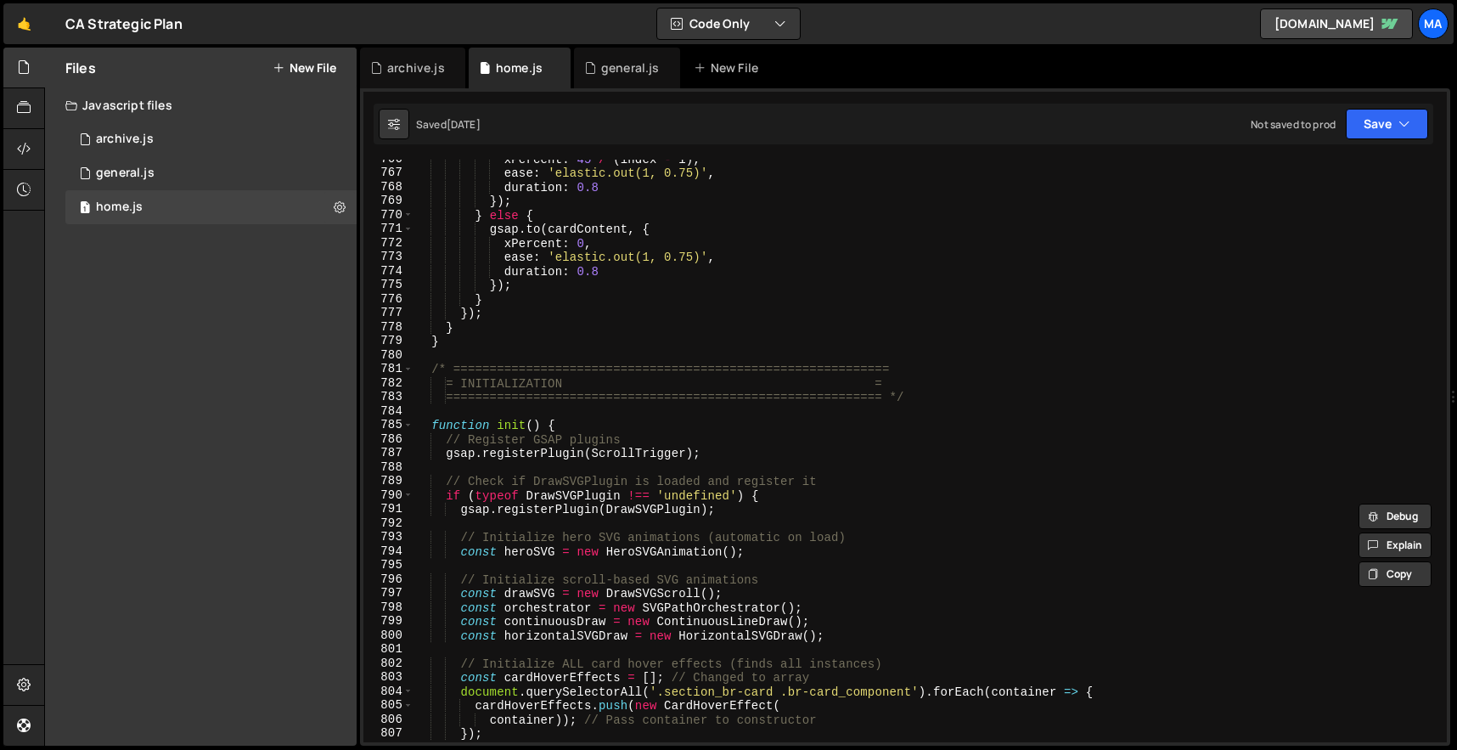
click at [469, 338] on div "xPercent : 45 / ( index - i ) , ease : 'elastic.out(1, 0.75)' , duration : 0.8 …" at bounding box center [926, 457] width 1026 height 610
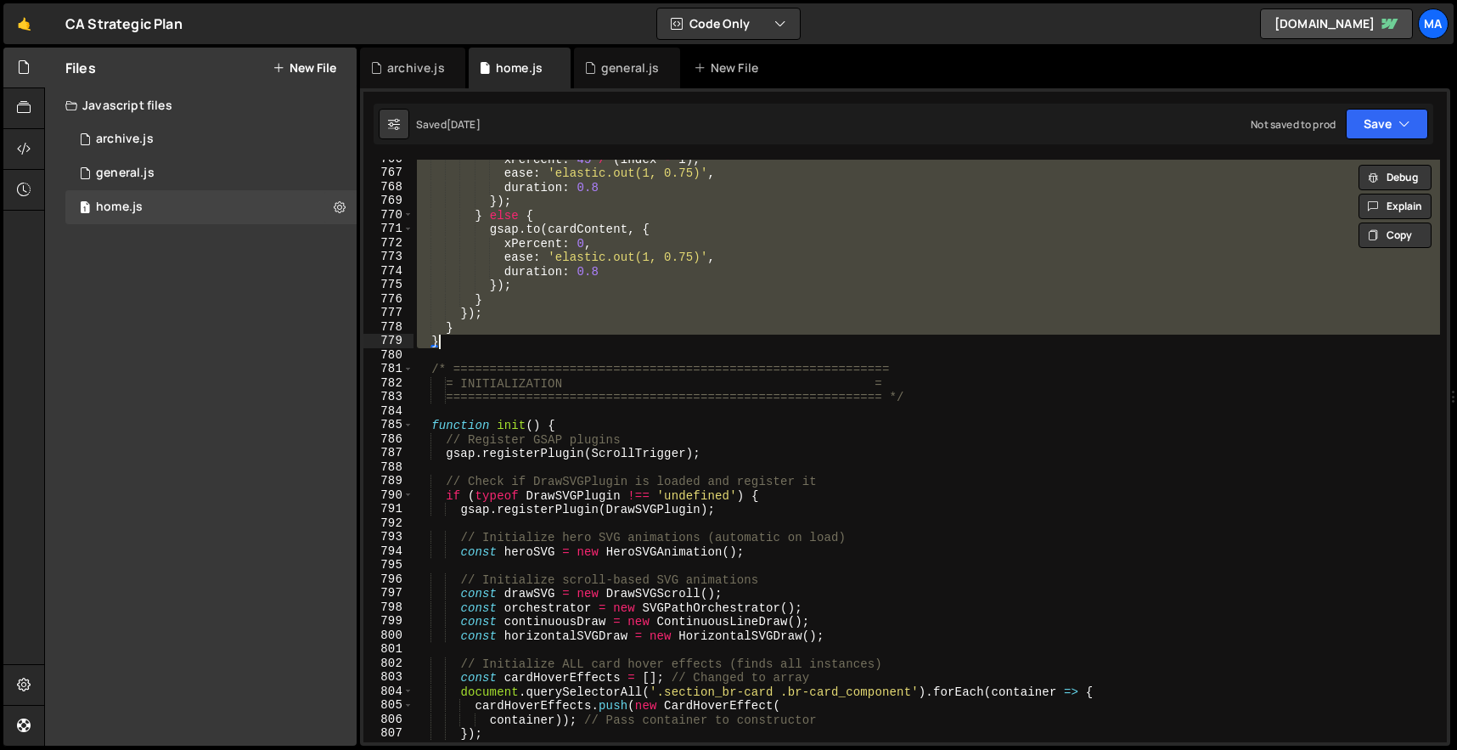
paste textarea
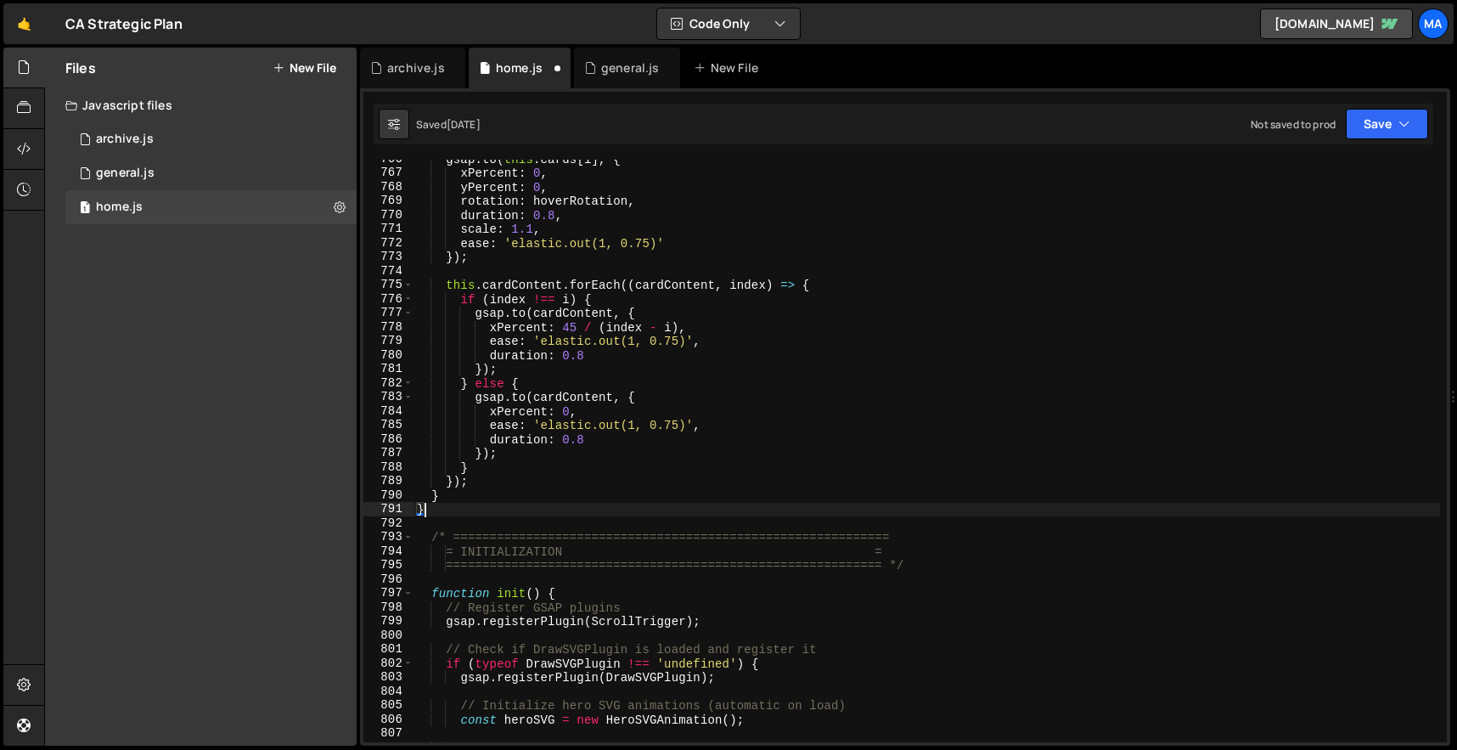
type textarea "}"
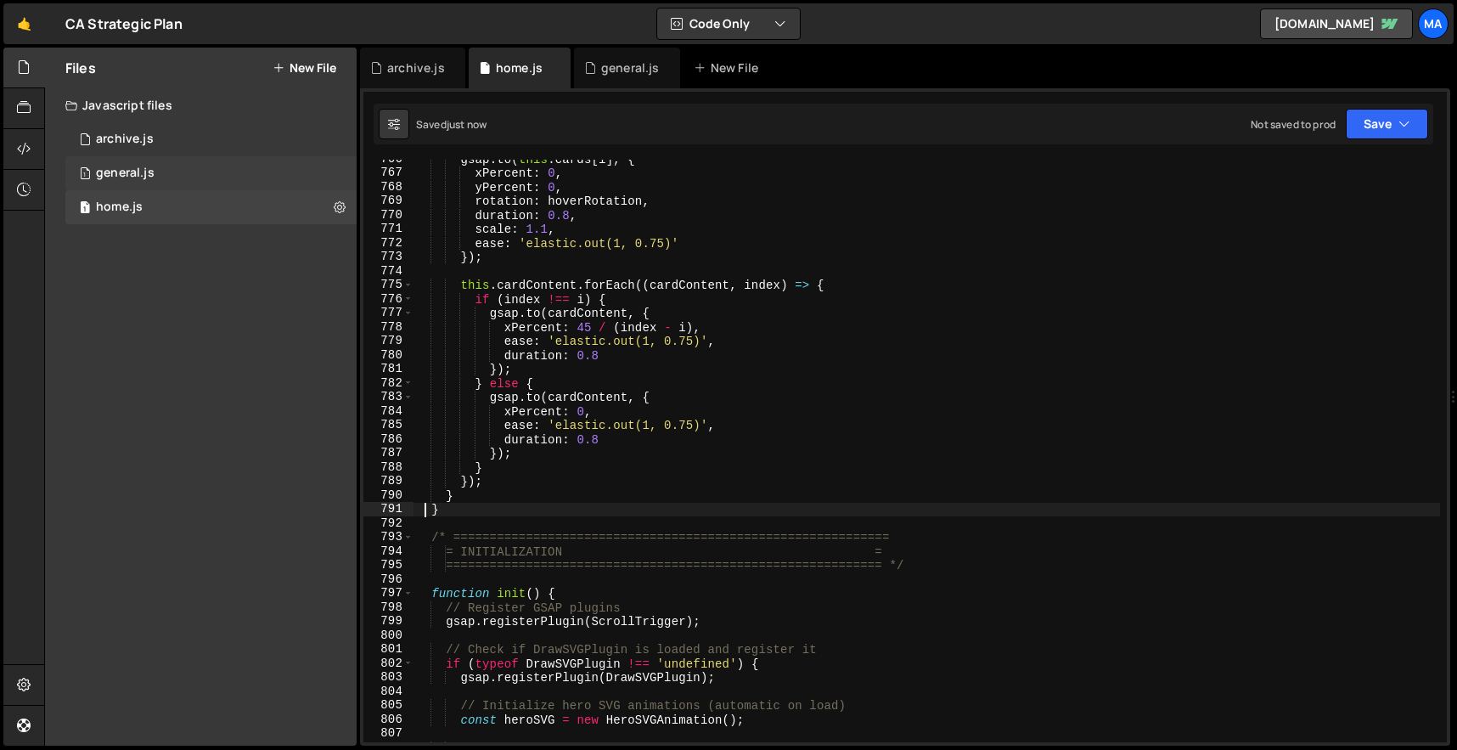
click at [145, 171] on div "general.js" at bounding box center [125, 173] width 59 height 15
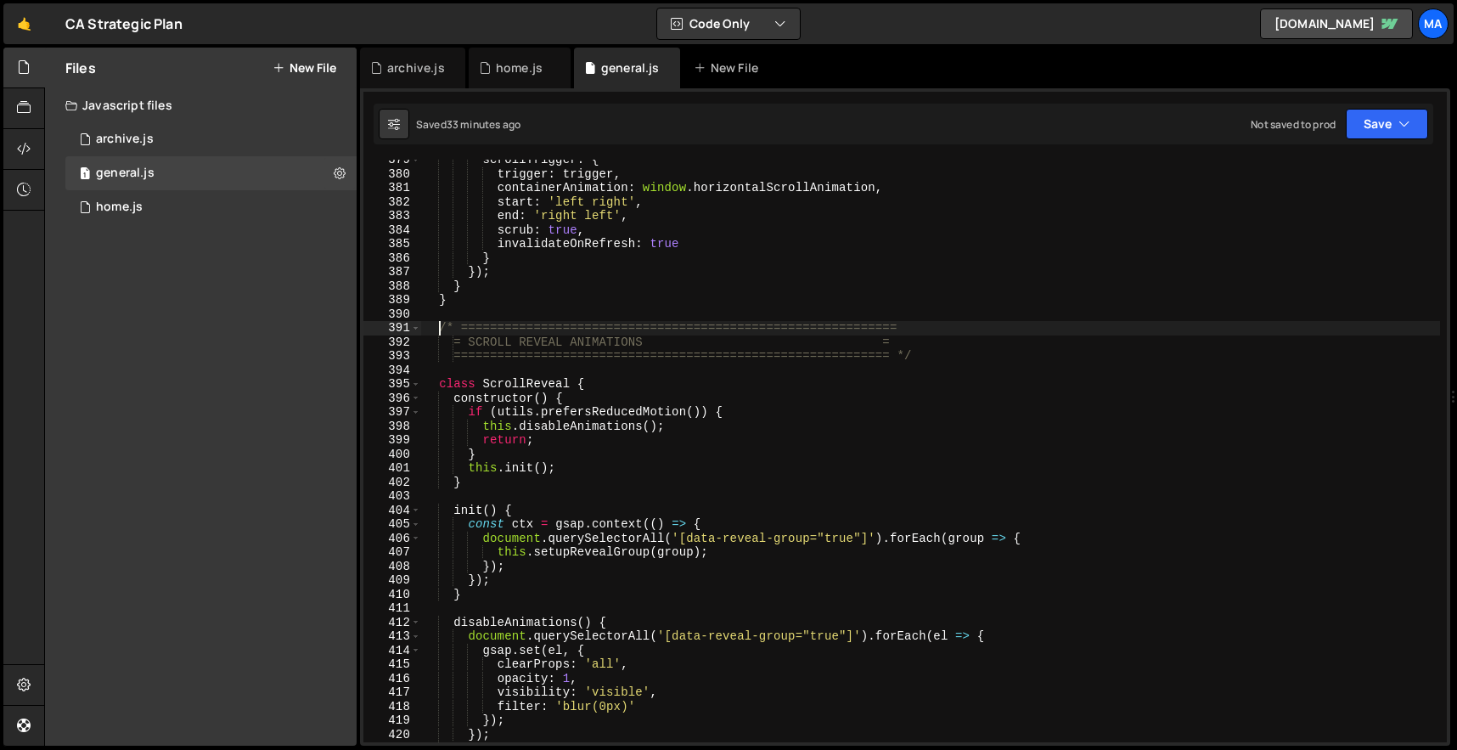
click at [441, 327] on div "scrollTrigger : { trigger : trigger , containerAnimation : window . horizontalS…" at bounding box center [930, 458] width 1019 height 610
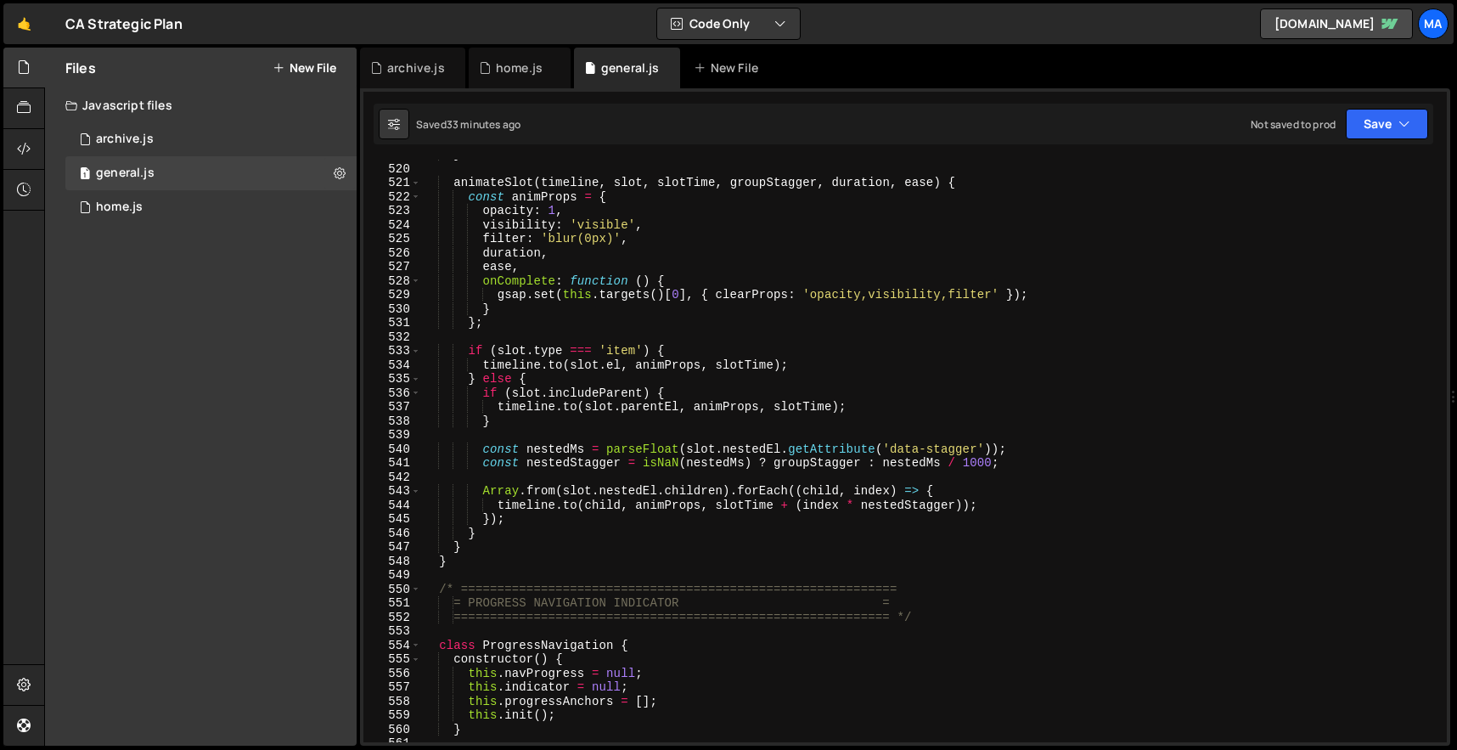
scroll to position [7513, 0]
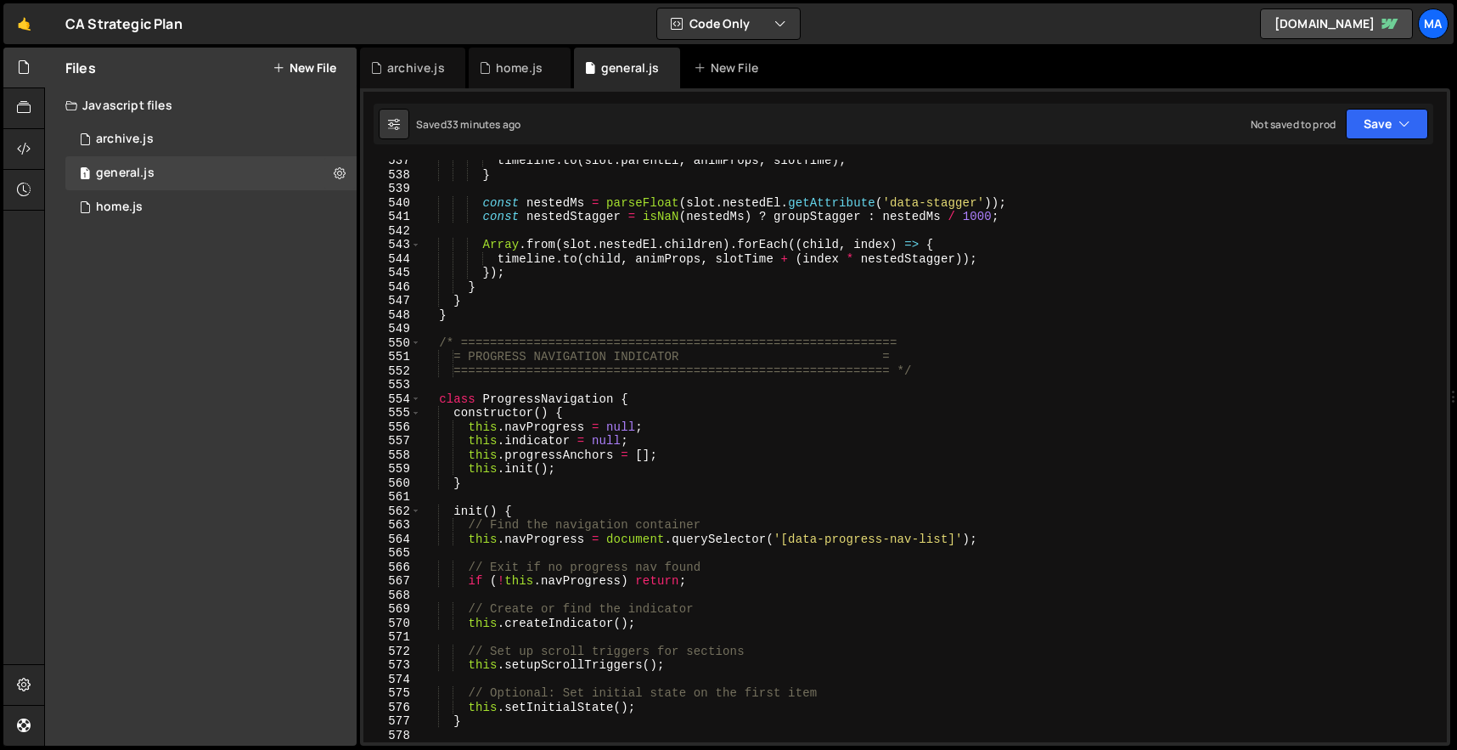
click at [455, 317] on div "timeline . to ( slot . parentEl , animProps , slotTime ) ; } const nestedMs = p…" at bounding box center [930, 459] width 1019 height 610
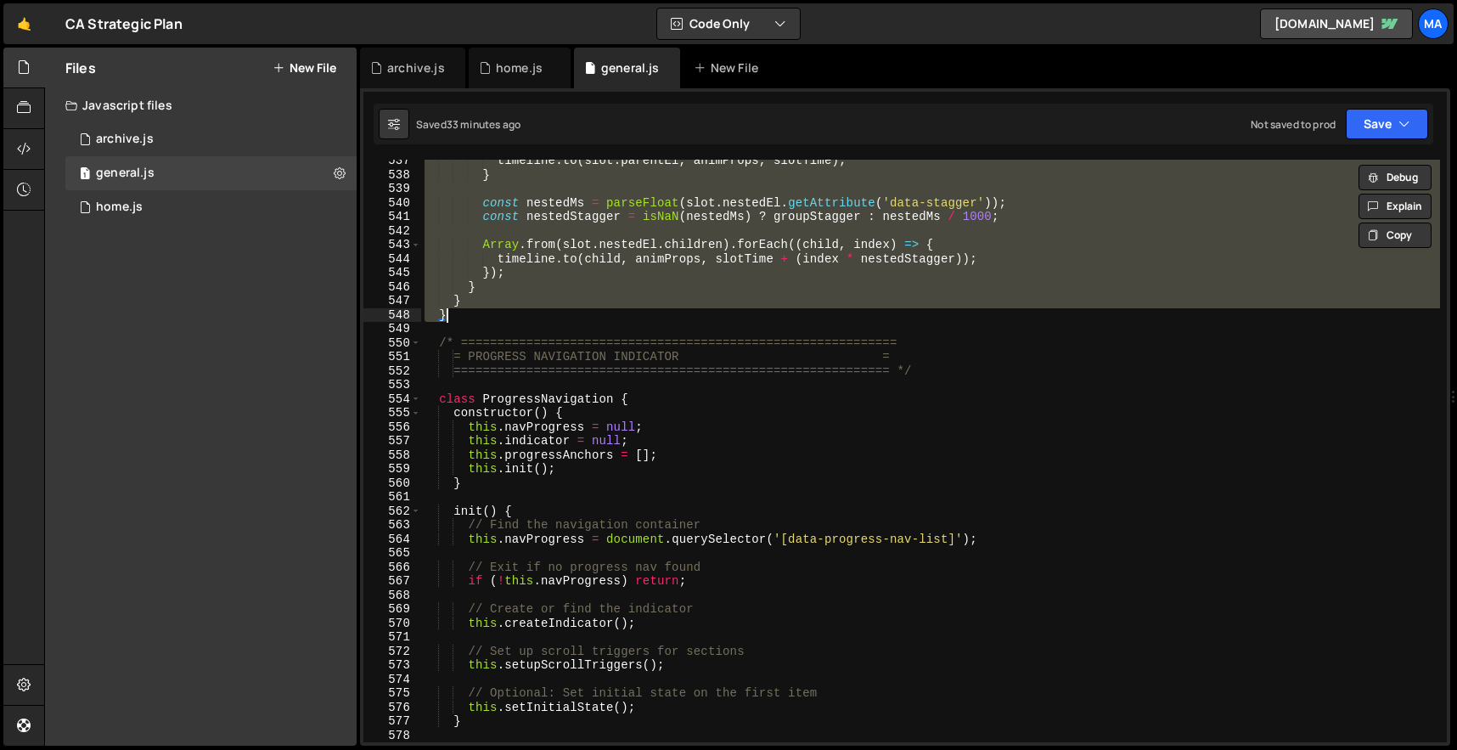
paste textarea
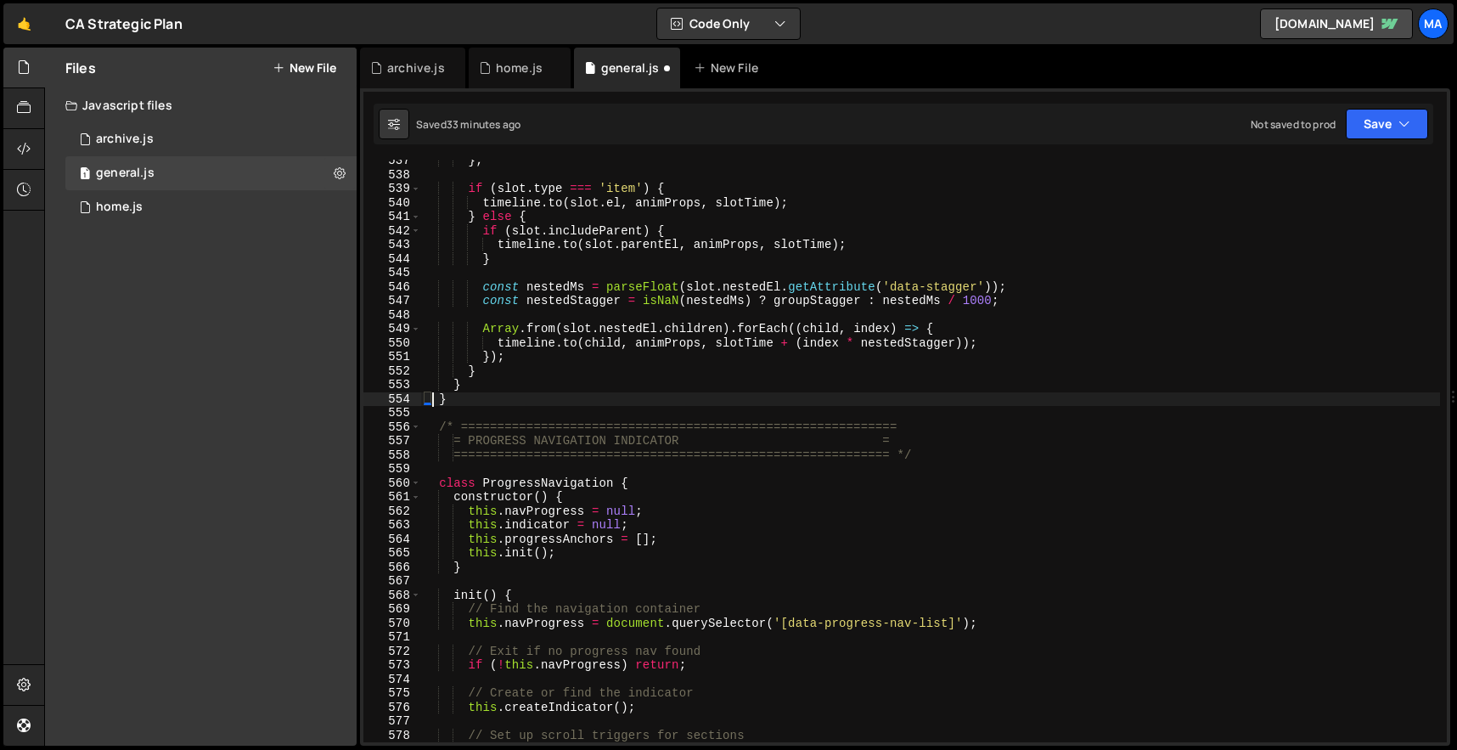
type textarea "}"
